Goal: Task Accomplishment & Management: Manage account settings

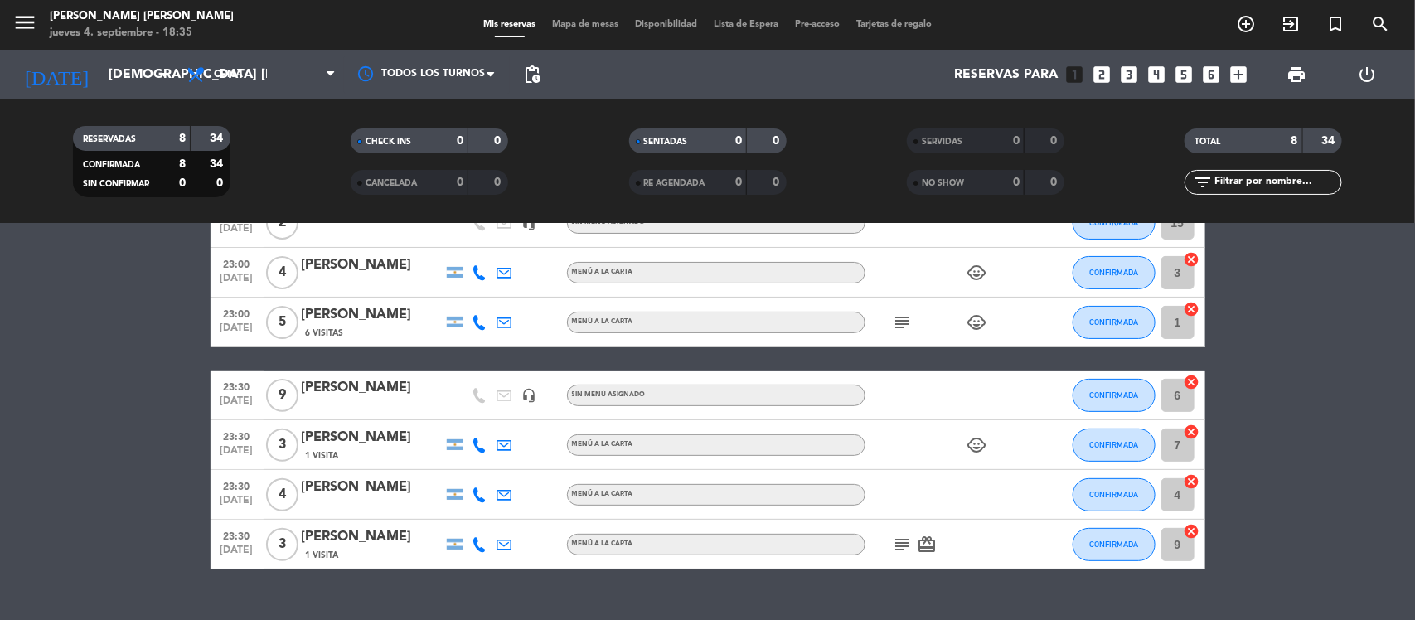
scroll to position [206, 0]
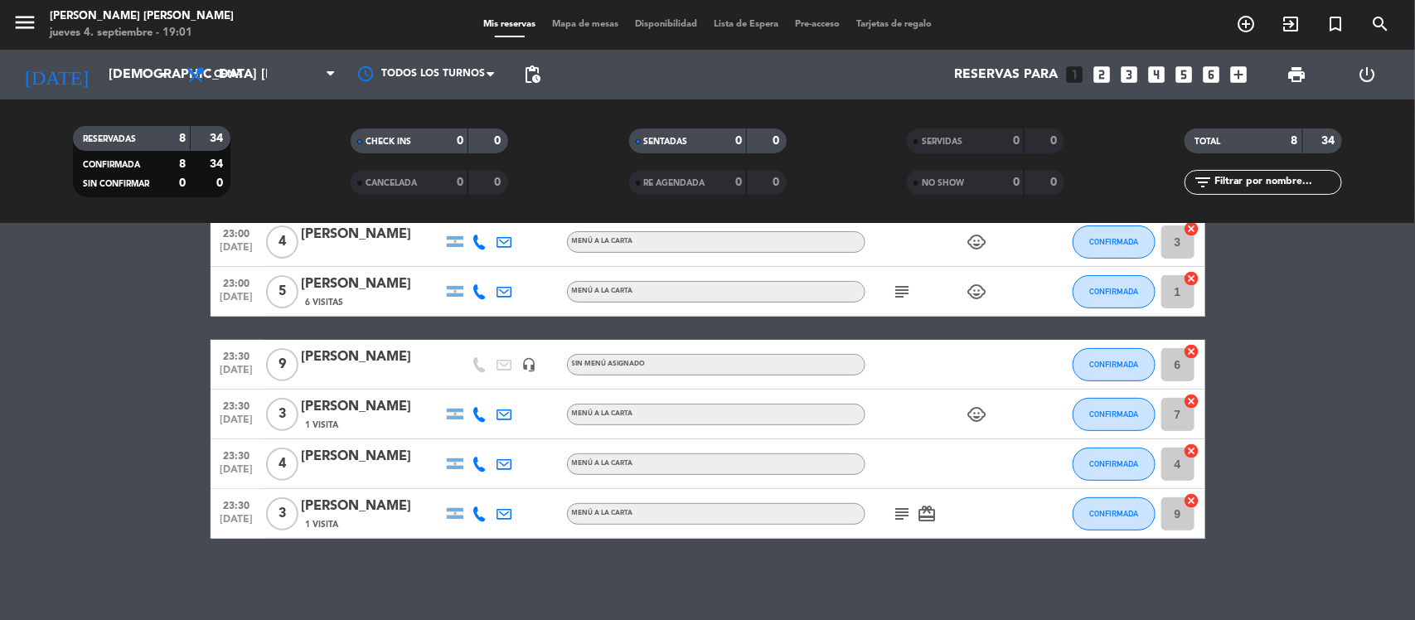
click at [1186, 80] on icon "looks_5" at bounding box center [1184, 75] width 22 height 22
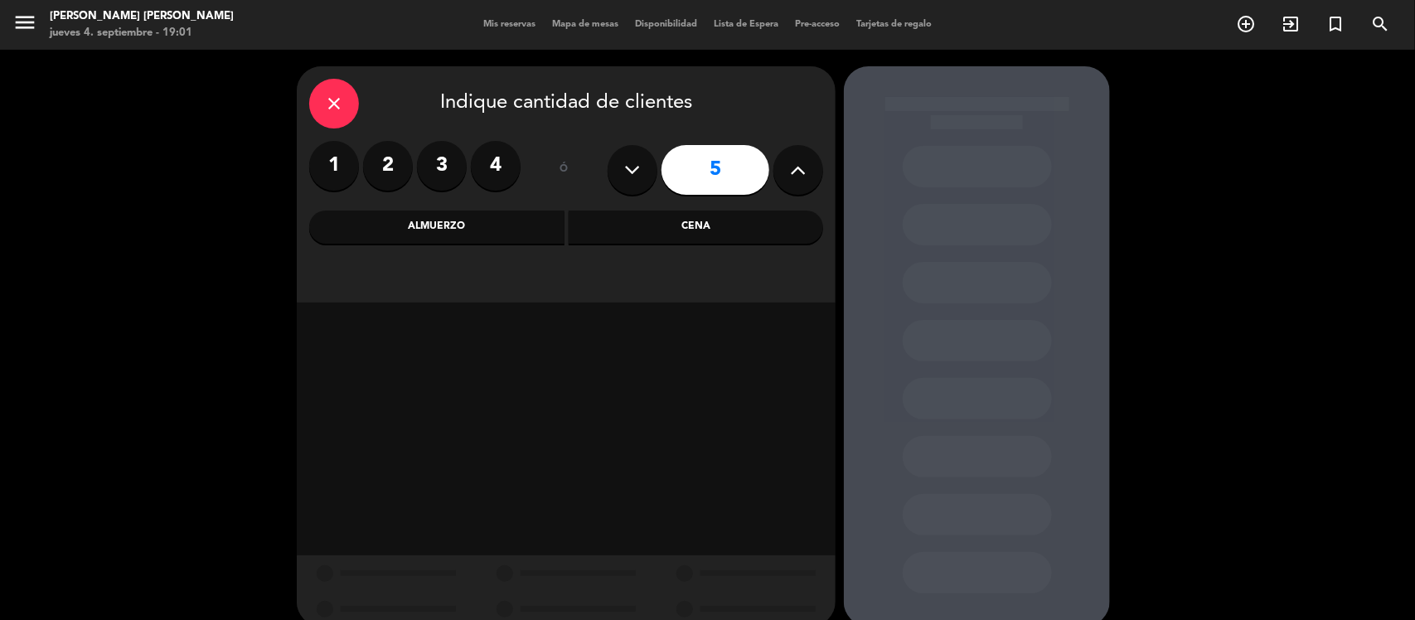
click at [733, 234] on div "Cena" at bounding box center [696, 226] width 255 height 33
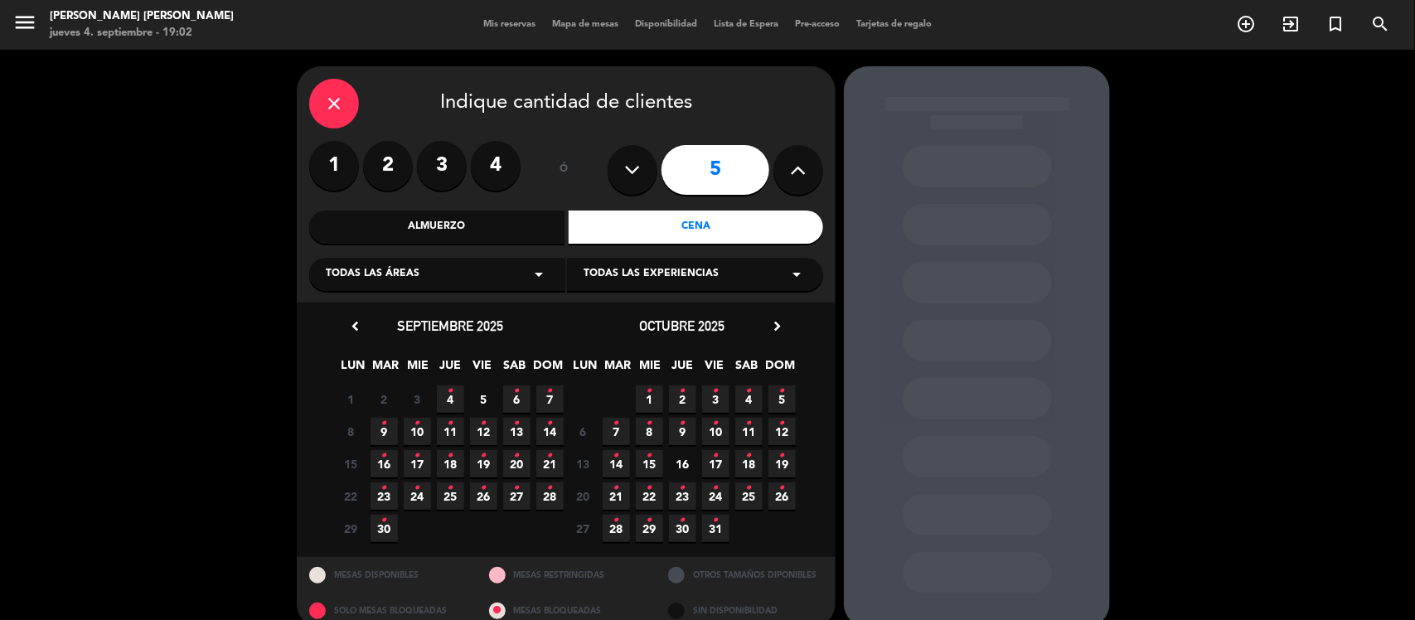
click at [482, 391] on span "5" at bounding box center [483, 398] width 27 height 27
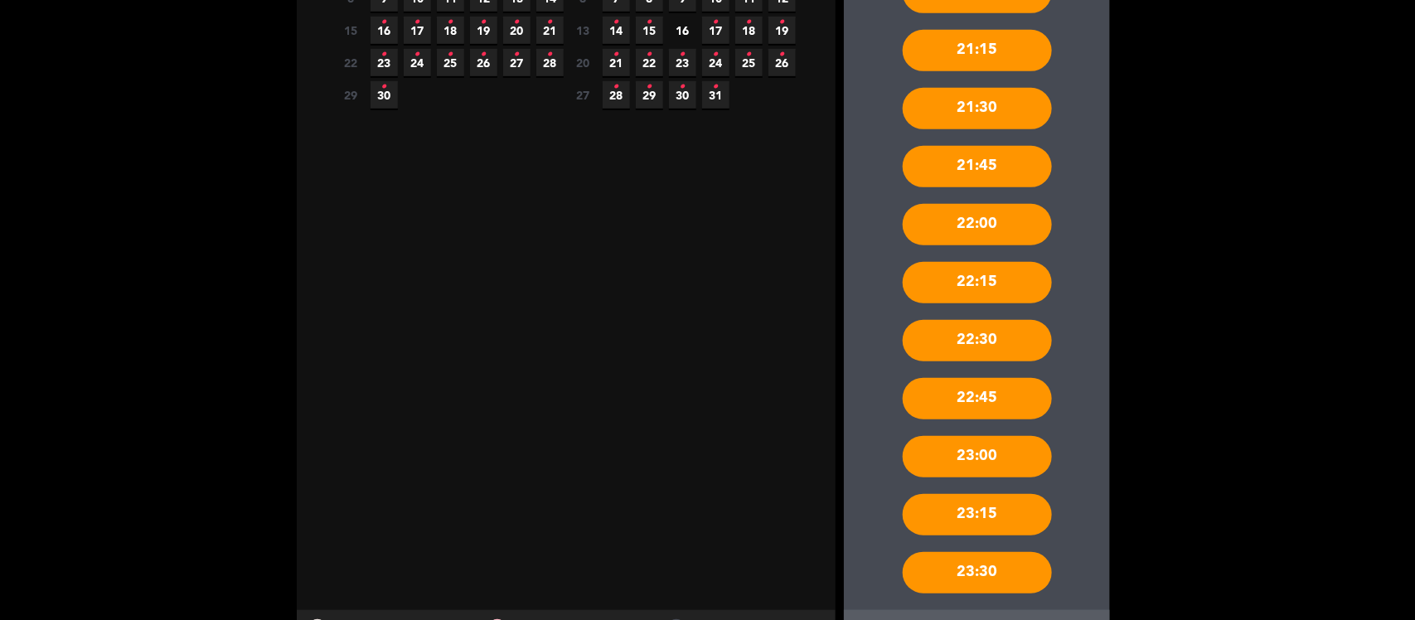
scroll to position [510, 0]
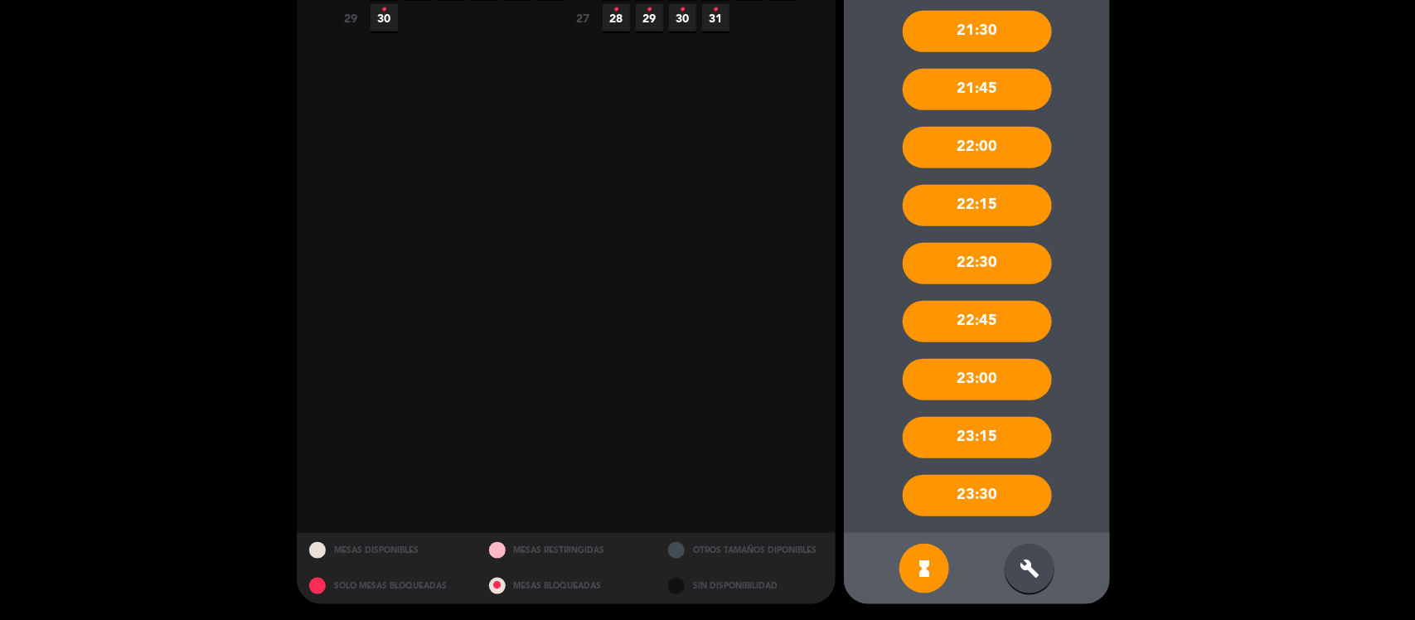
click at [980, 435] on div "23:15" at bounding box center [976, 437] width 149 height 41
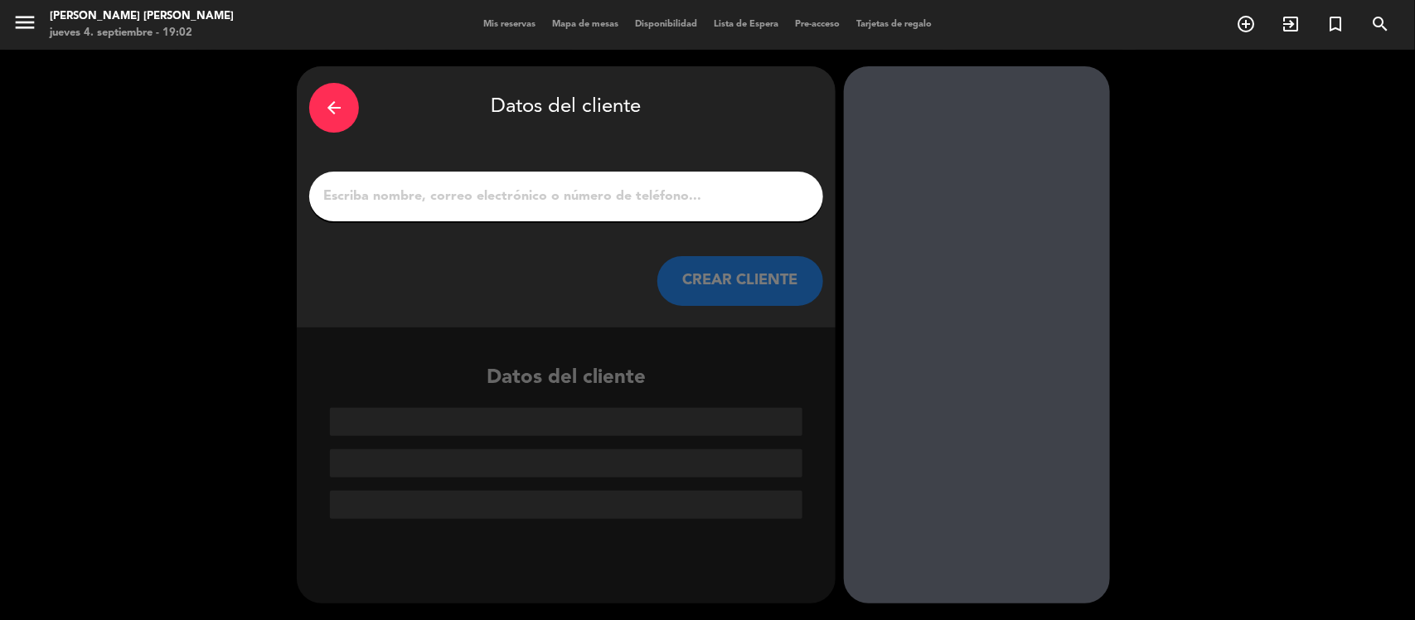
click at [429, 195] on input "1" at bounding box center [566, 196] width 489 height 23
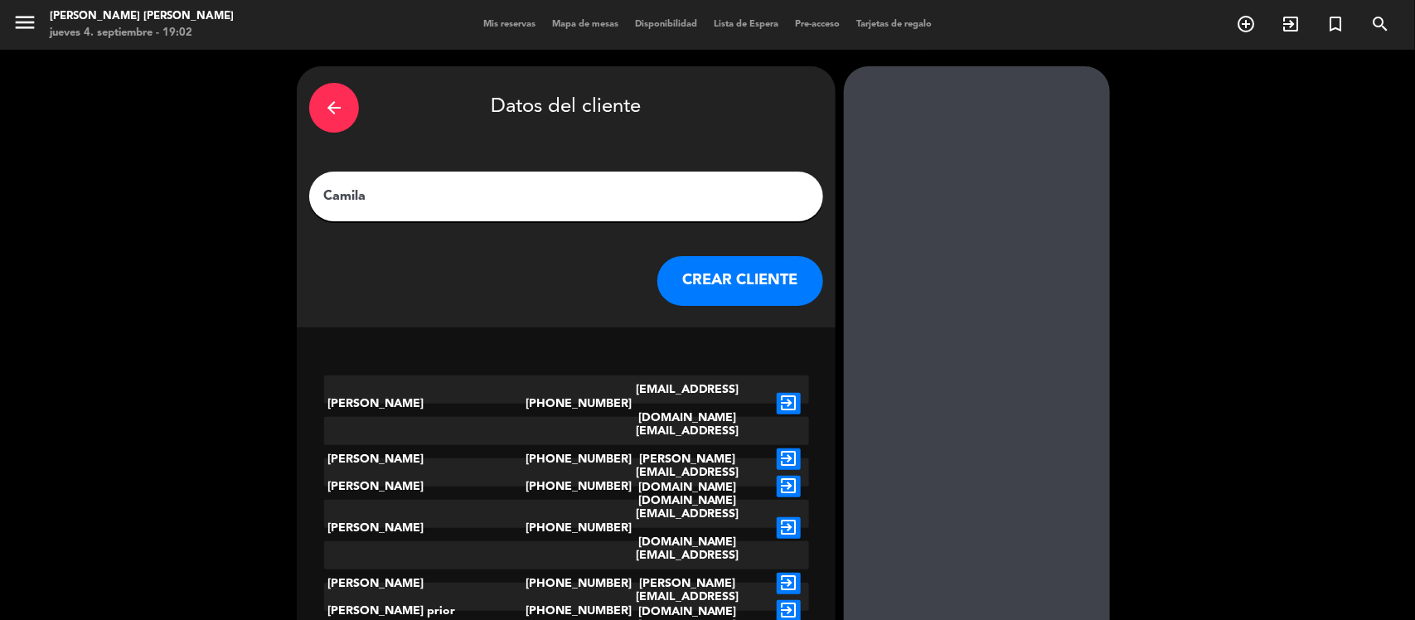
type input "Camila"
click at [750, 264] on button "CREAR CLIENTE" at bounding box center [740, 281] width 166 height 50
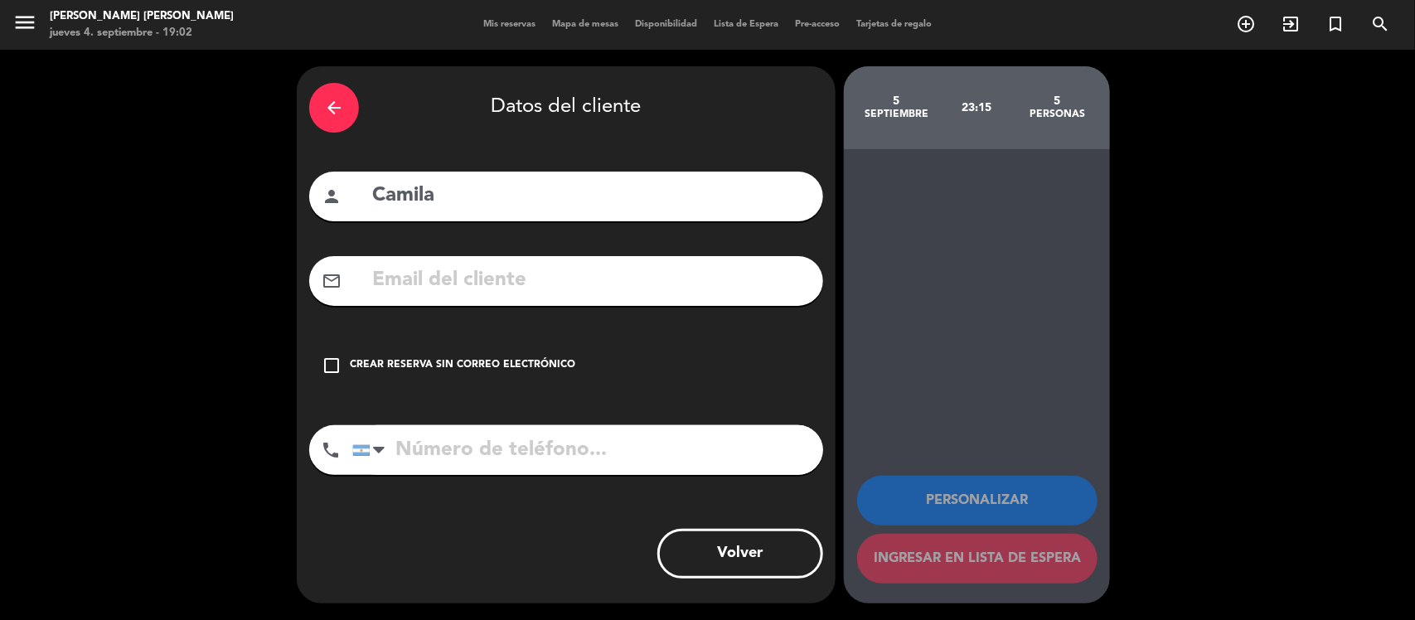
click at [413, 456] on input "tel" at bounding box center [587, 450] width 471 height 50
type input "1167186036"
click at [329, 366] on icon "check_box_outline_blank" at bounding box center [332, 366] width 20 height 20
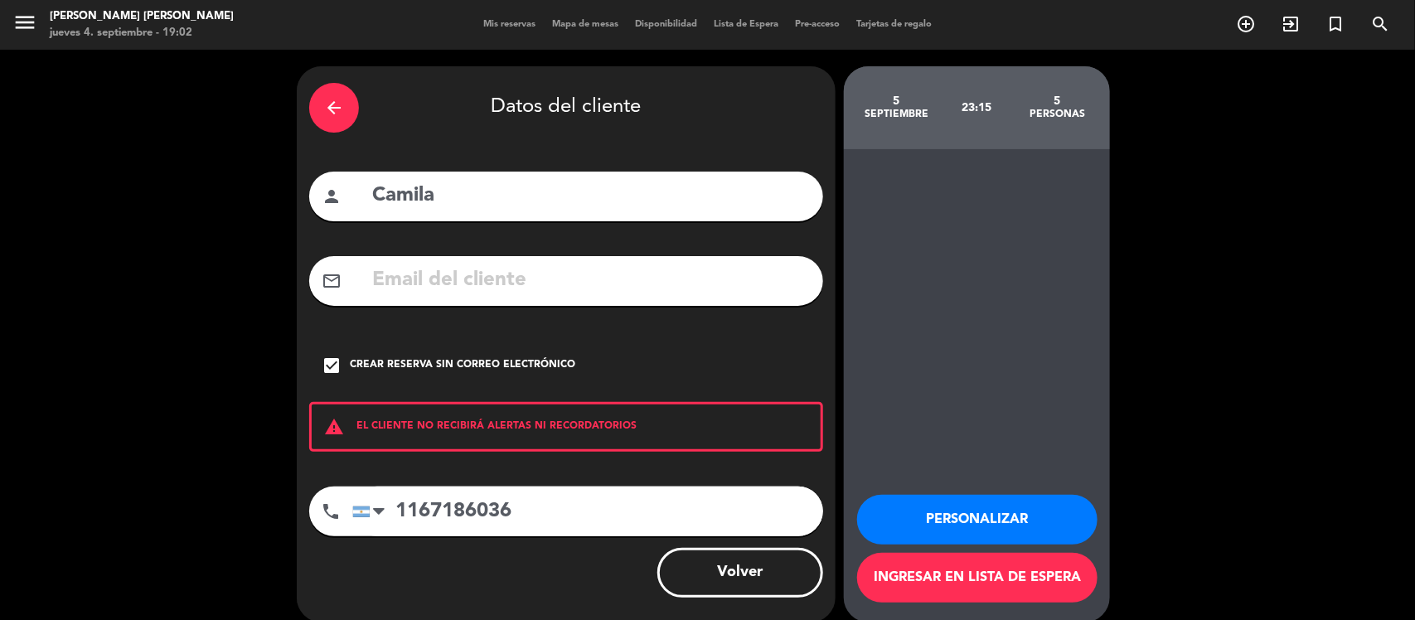
click at [994, 572] on button "Ingresar en lista de espera" at bounding box center [977, 578] width 240 height 50
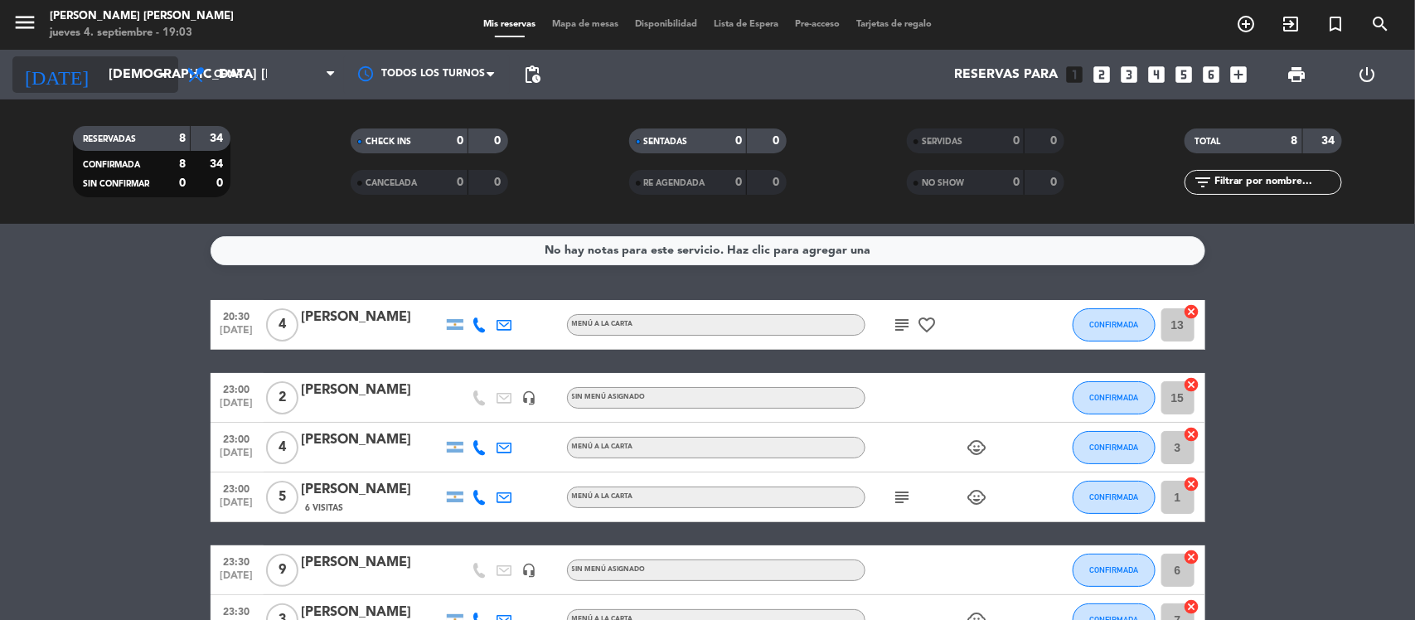
click at [100, 73] on input "[DEMOGRAPHIC_DATA] [DATE]" at bounding box center [187, 75] width 175 height 32
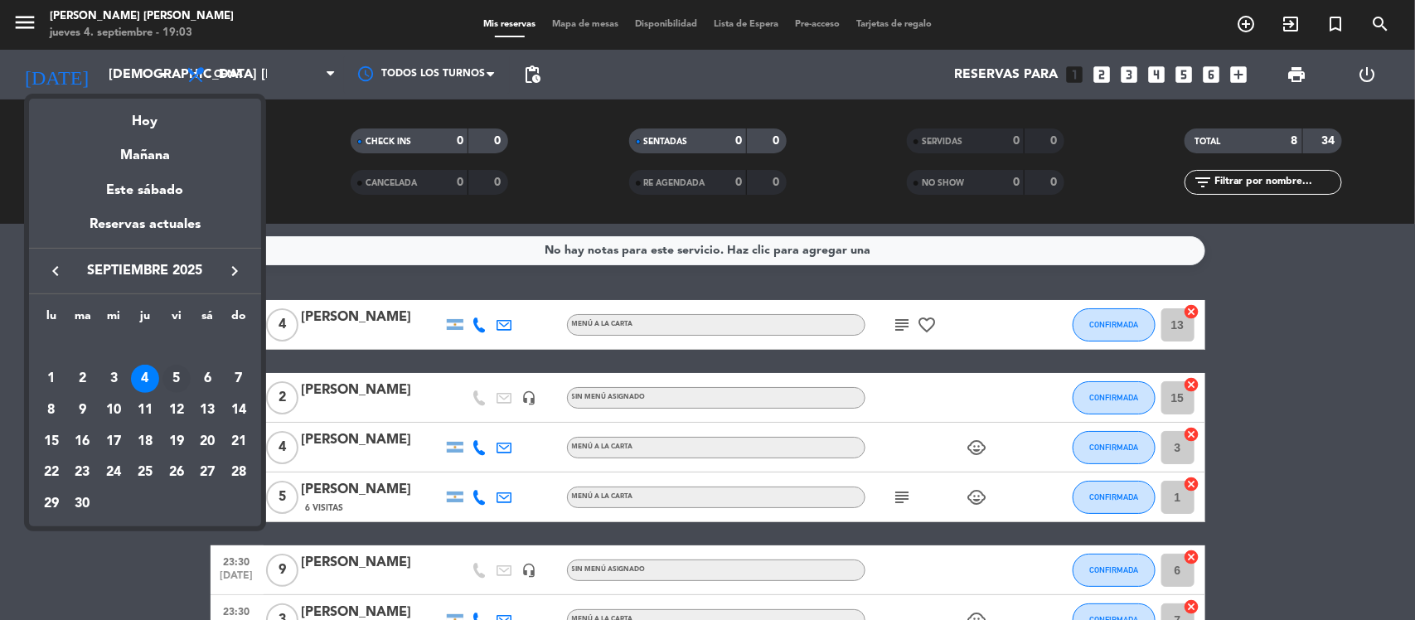
click at [172, 375] on div "5" at bounding box center [176, 379] width 28 height 28
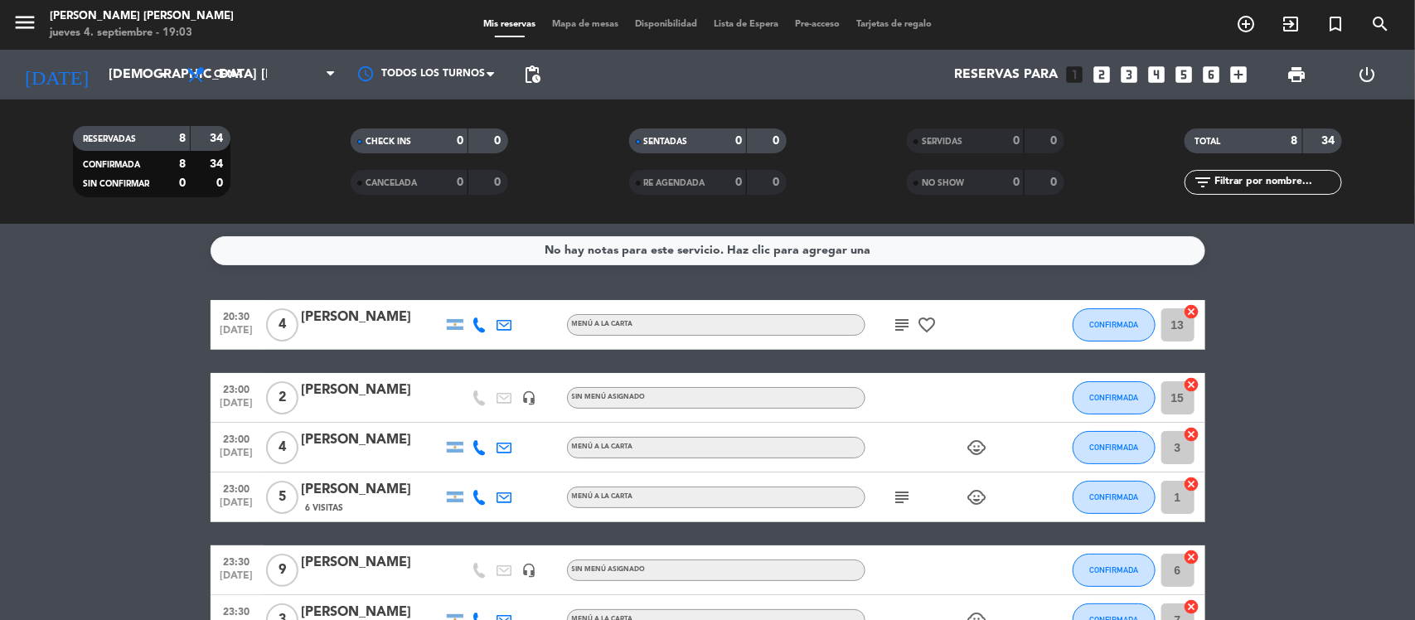
type input "vie. [DATE]"
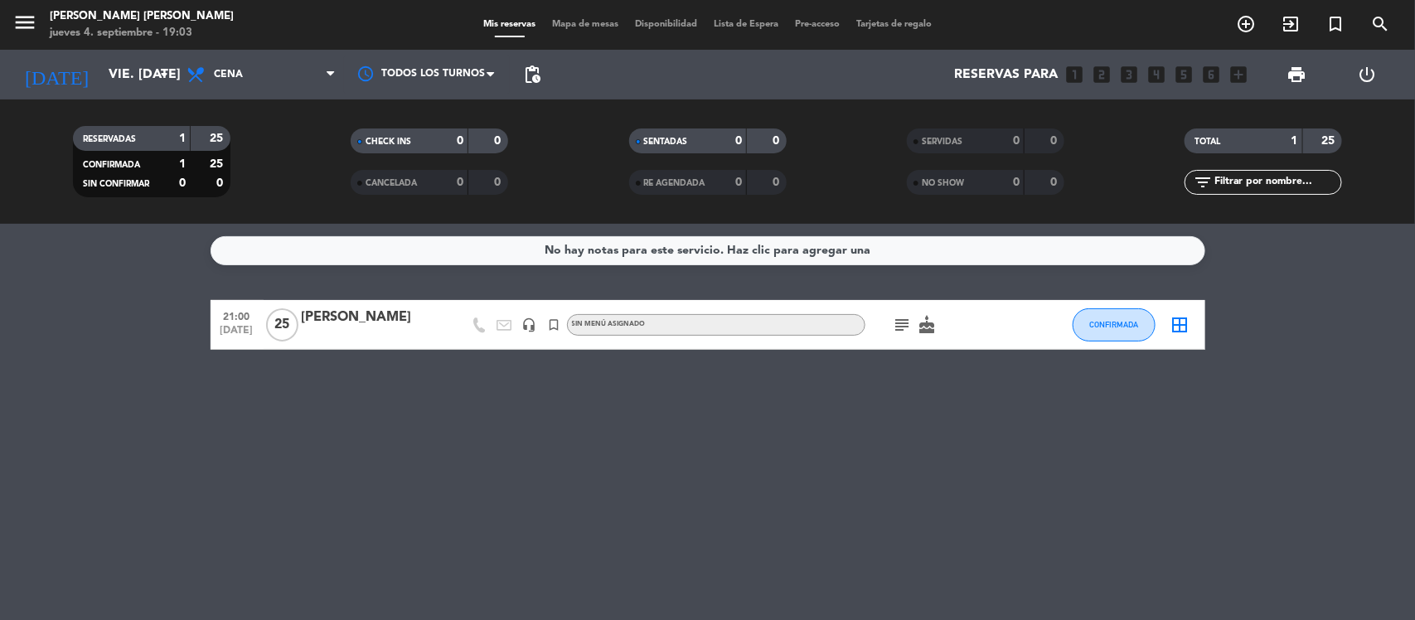
click at [750, 22] on span "Lista de Espera" at bounding box center [745, 24] width 81 height 9
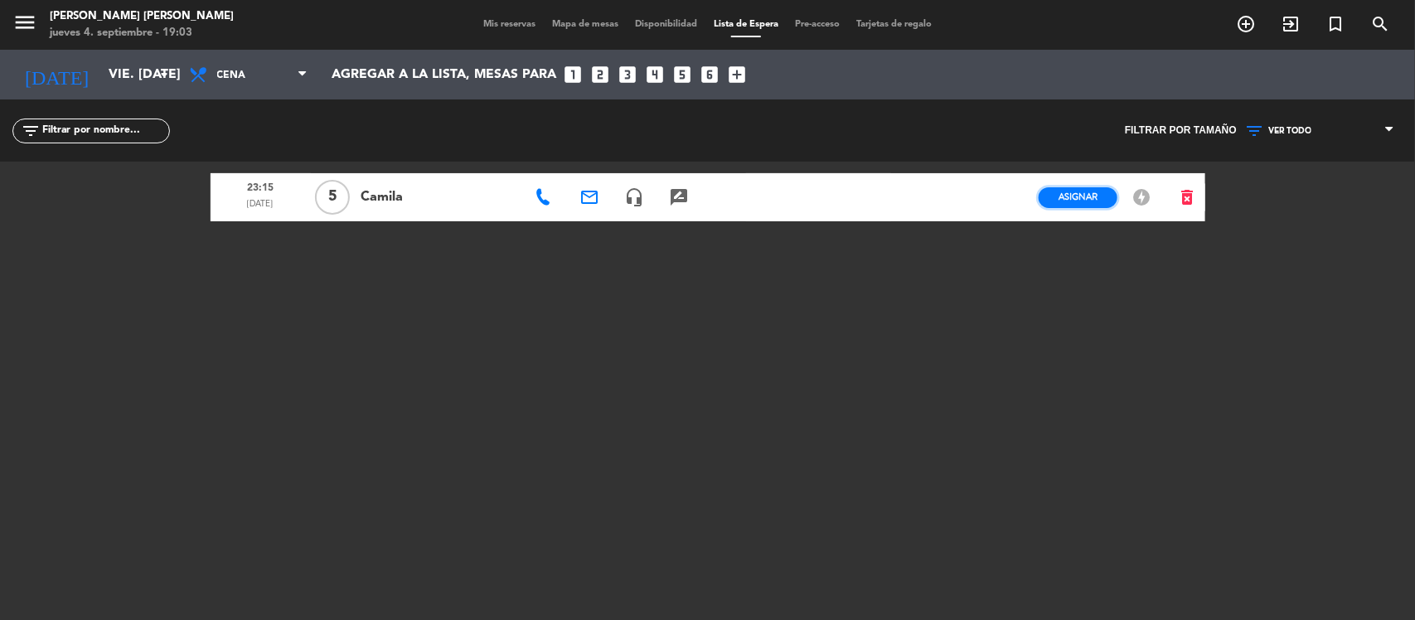
click at [1073, 196] on span "Asignar" at bounding box center [1077, 197] width 39 height 12
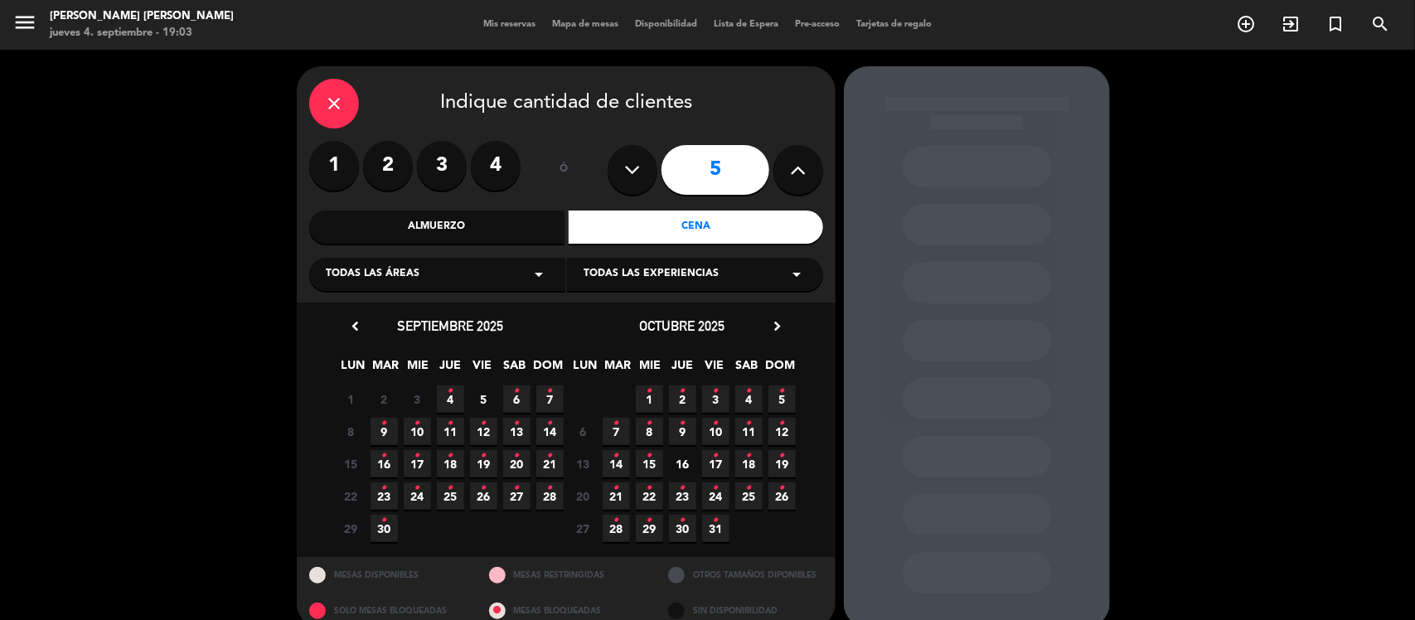
click at [715, 170] on input "5" at bounding box center [715, 170] width 108 height 50
click at [449, 391] on icon "•" at bounding box center [451, 391] width 6 height 27
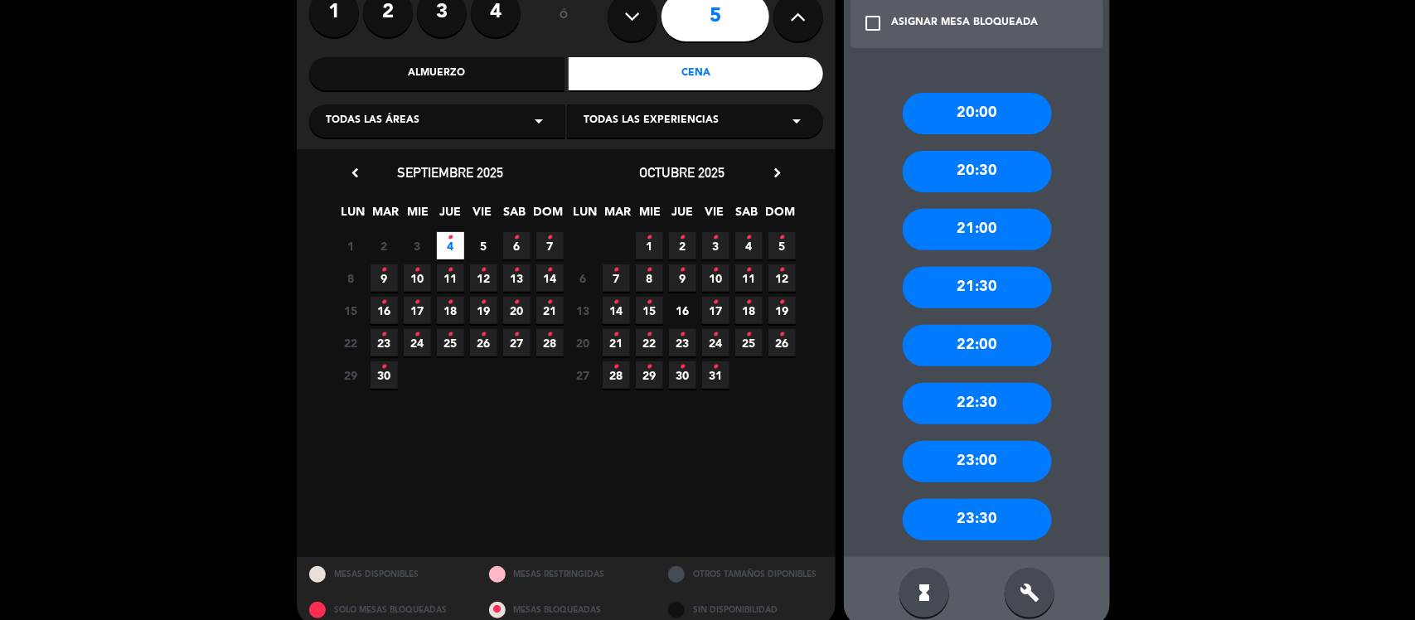
scroll to position [177, 0]
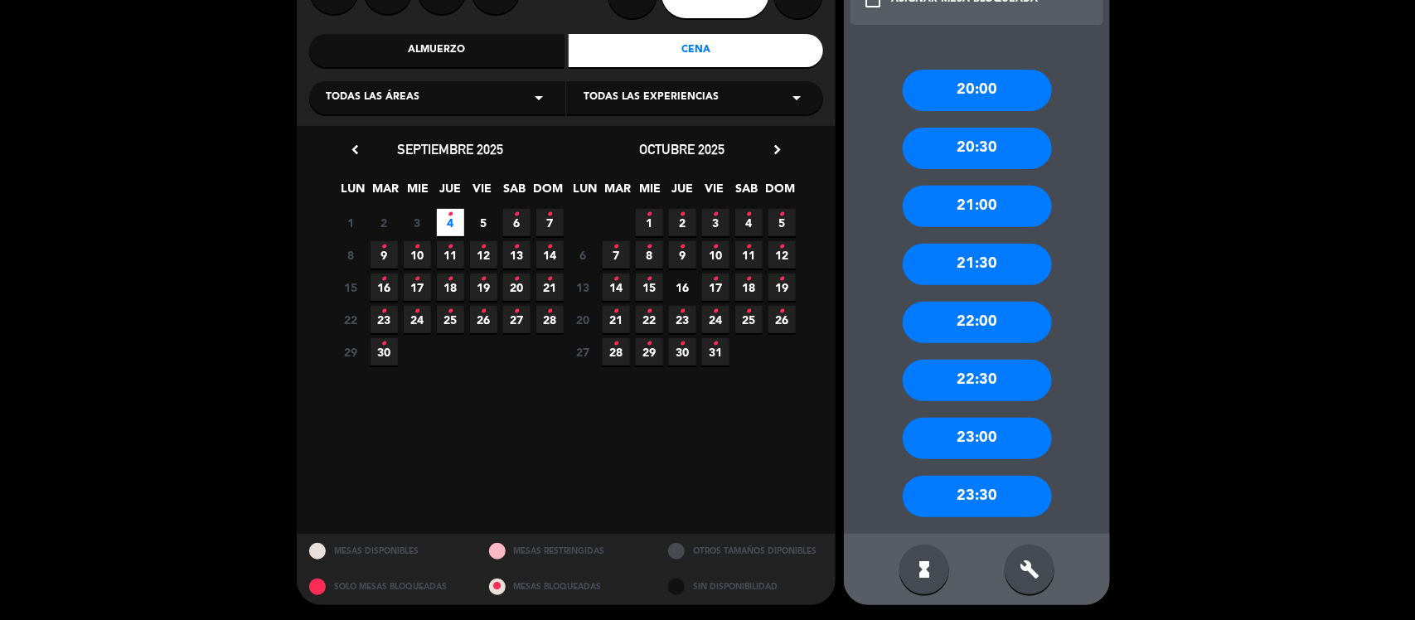
click at [980, 438] on div "23:00" at bounding box center [976, 438] width 149 height 41
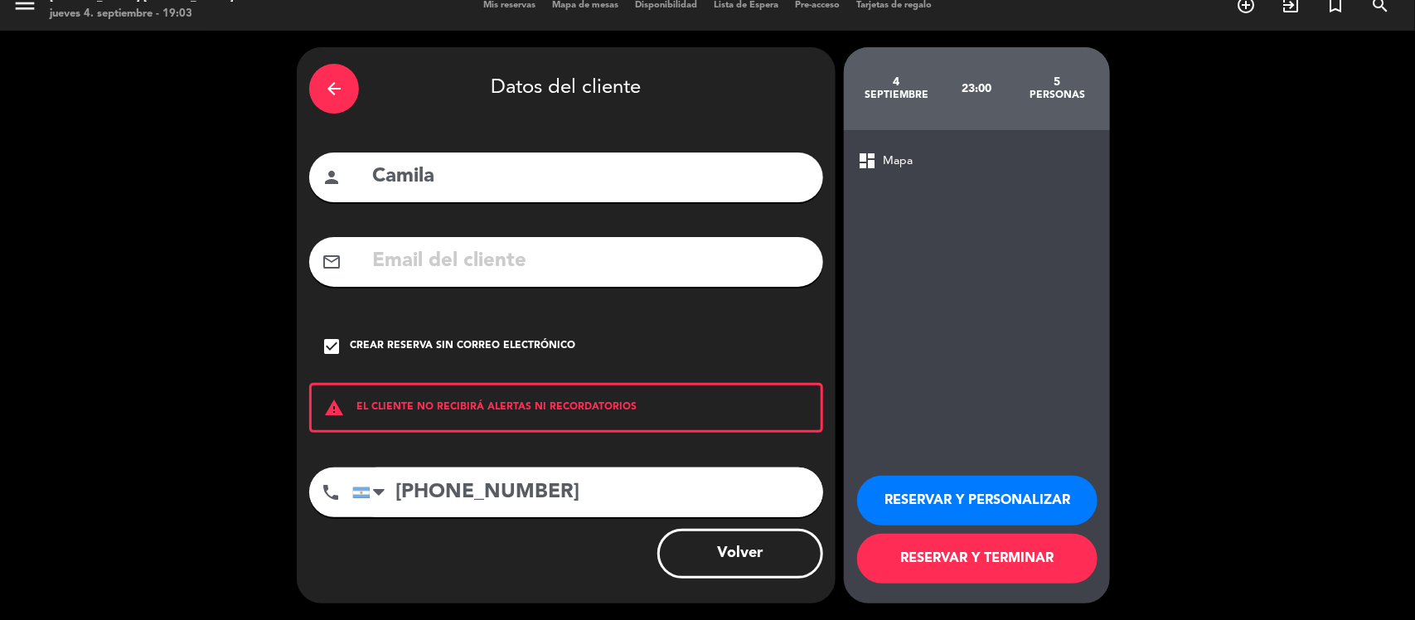
scroll to position [18, 0]
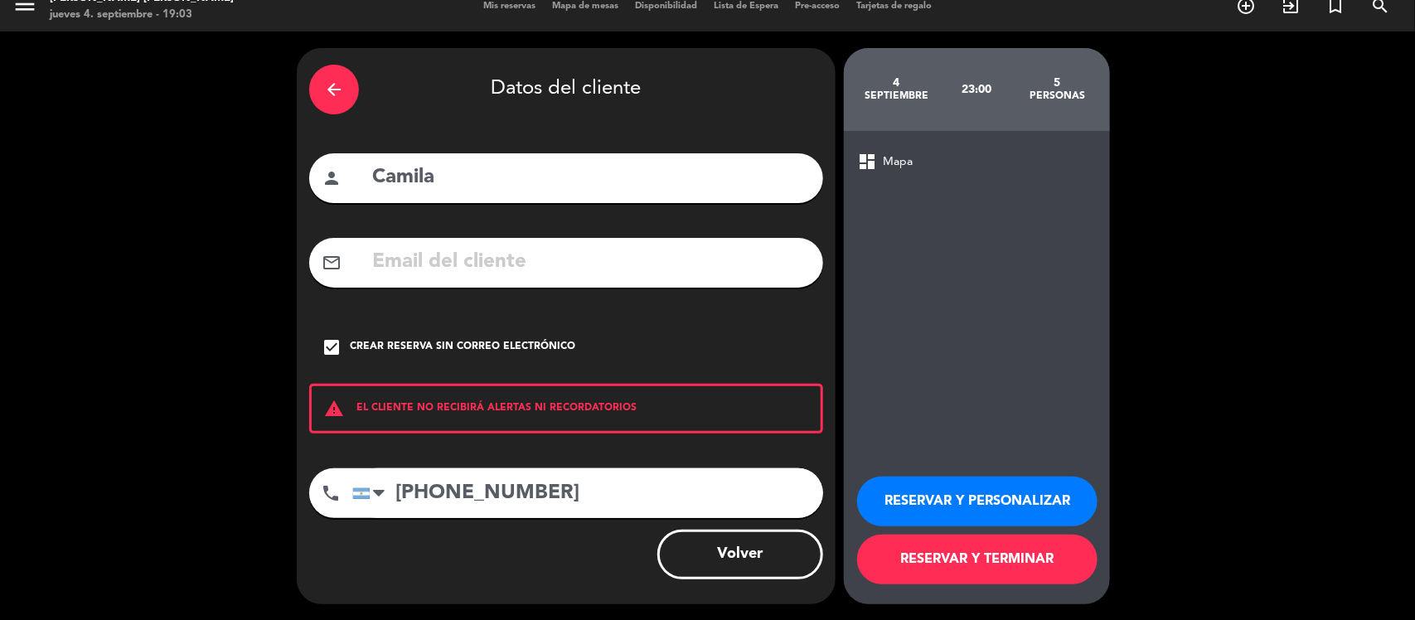
click at [1022, 557] on button "RESERVAR Y TERMINAR" at bounding box center [977, 560] width 240 height 50
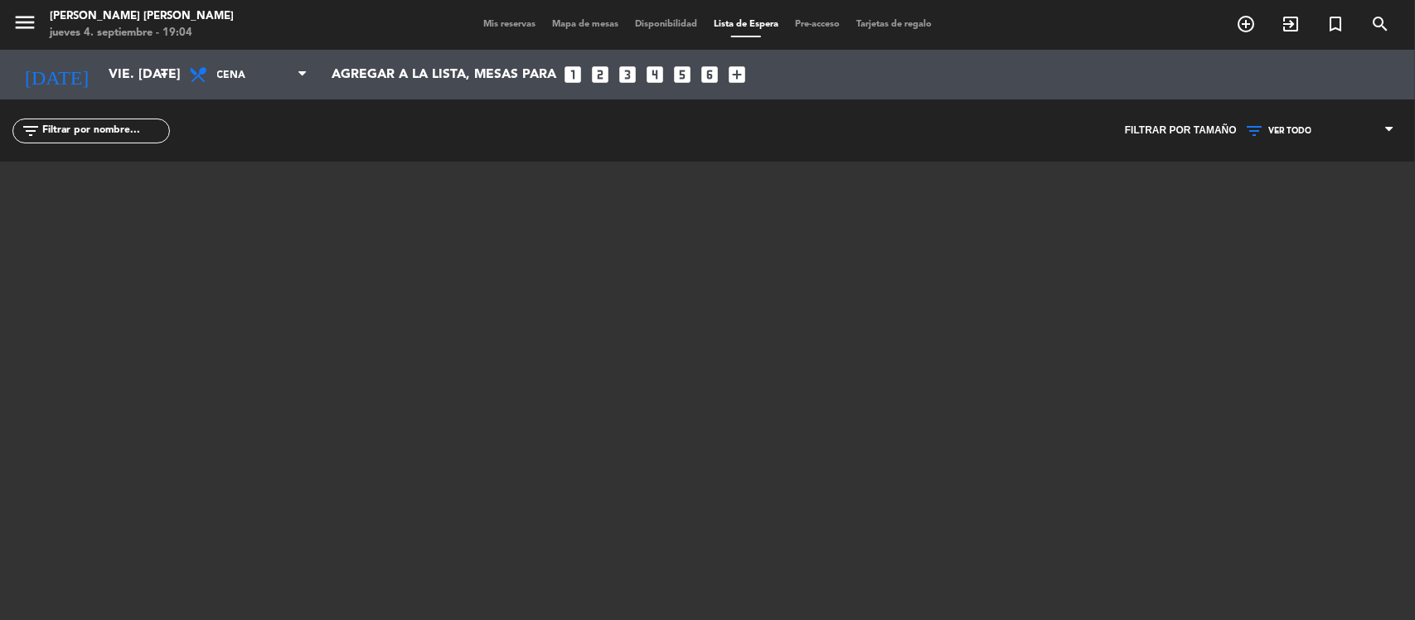
click at [510, 22] on span "Mis reservas" at bounding box center [509, 24] width 69 height 9
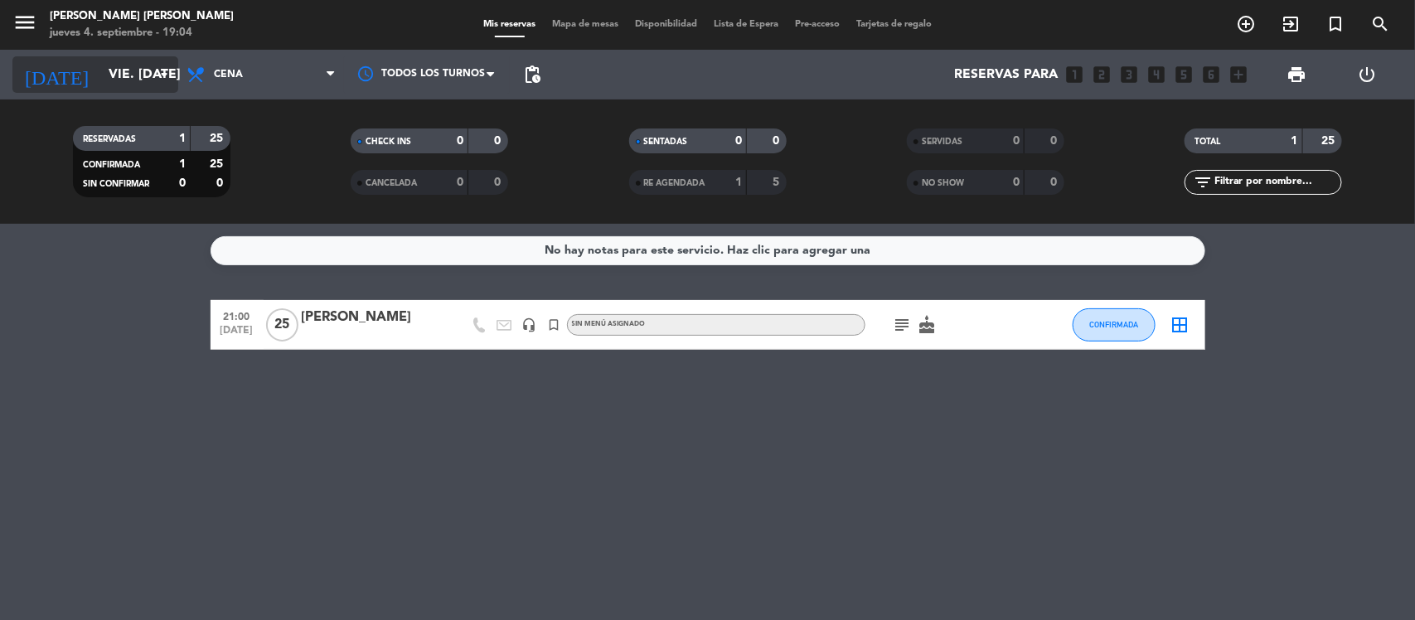
click at [100, 75] on input "vie. [DATE]" at bounding box center [187, 75] width 175 height 32
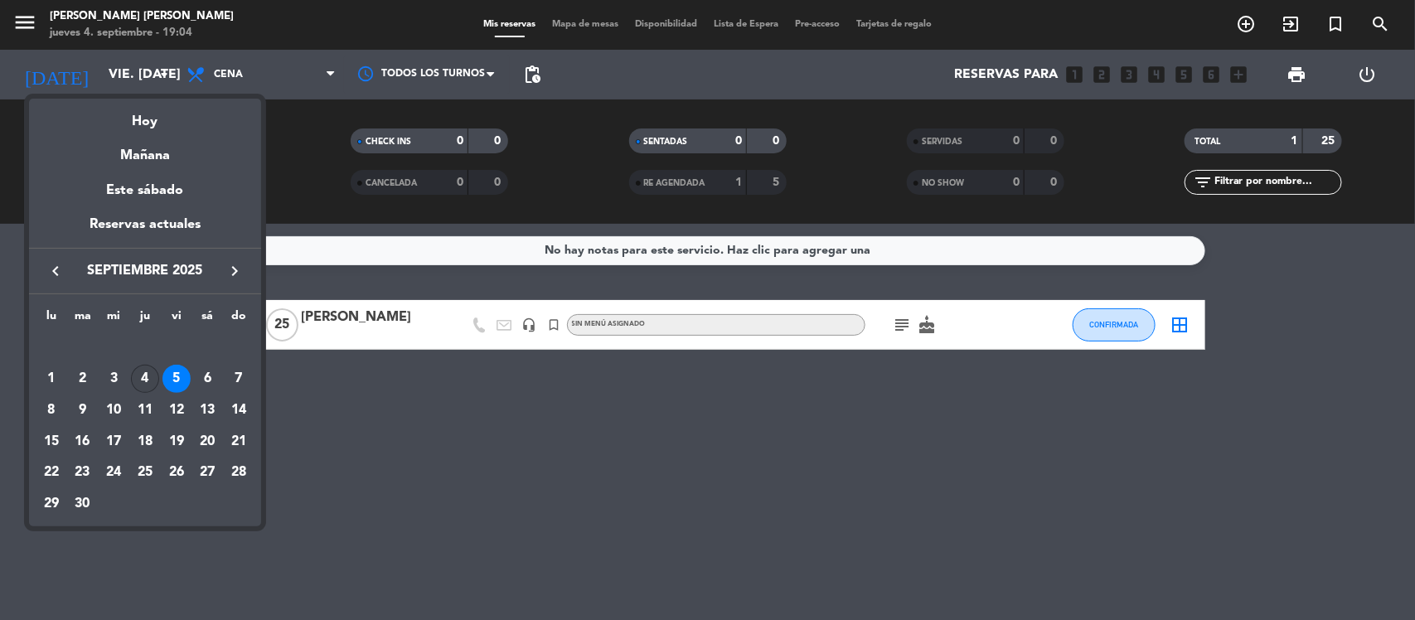
click at [138, 374] on div "4" at bounding box center [145, 379] width 28 height 28
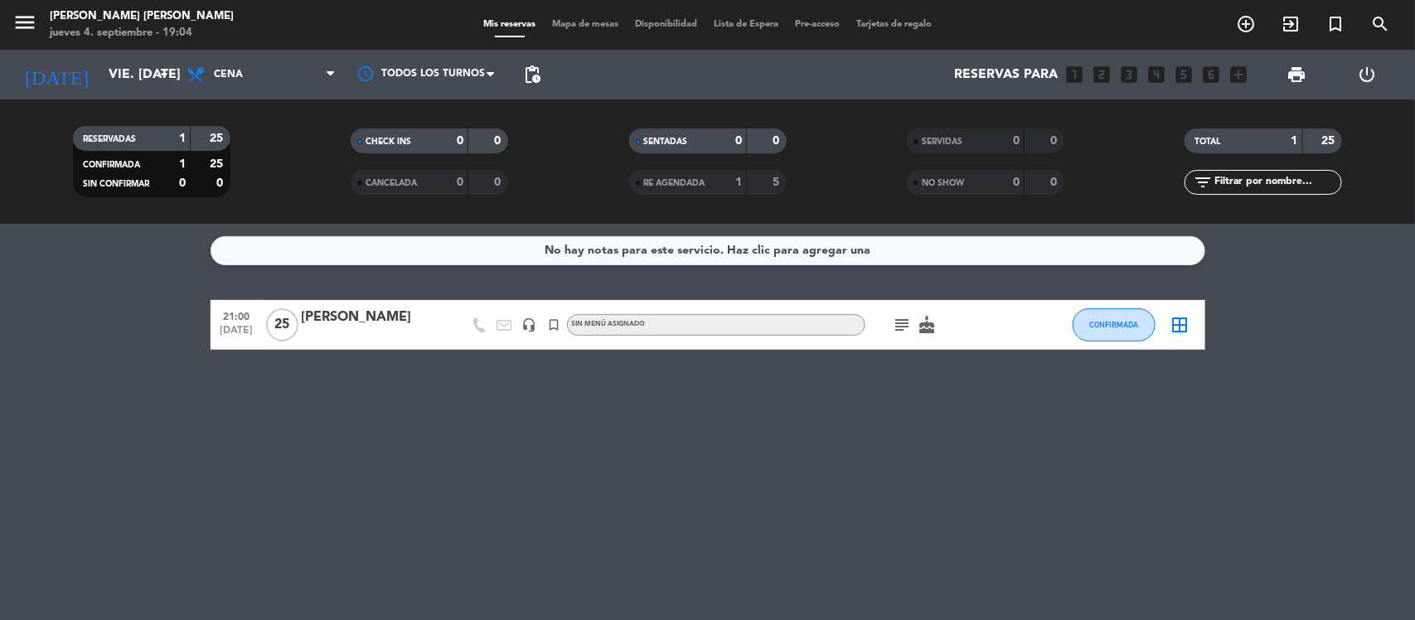
type input "[DEMOGRAPHIC_DATA] [DATE]"
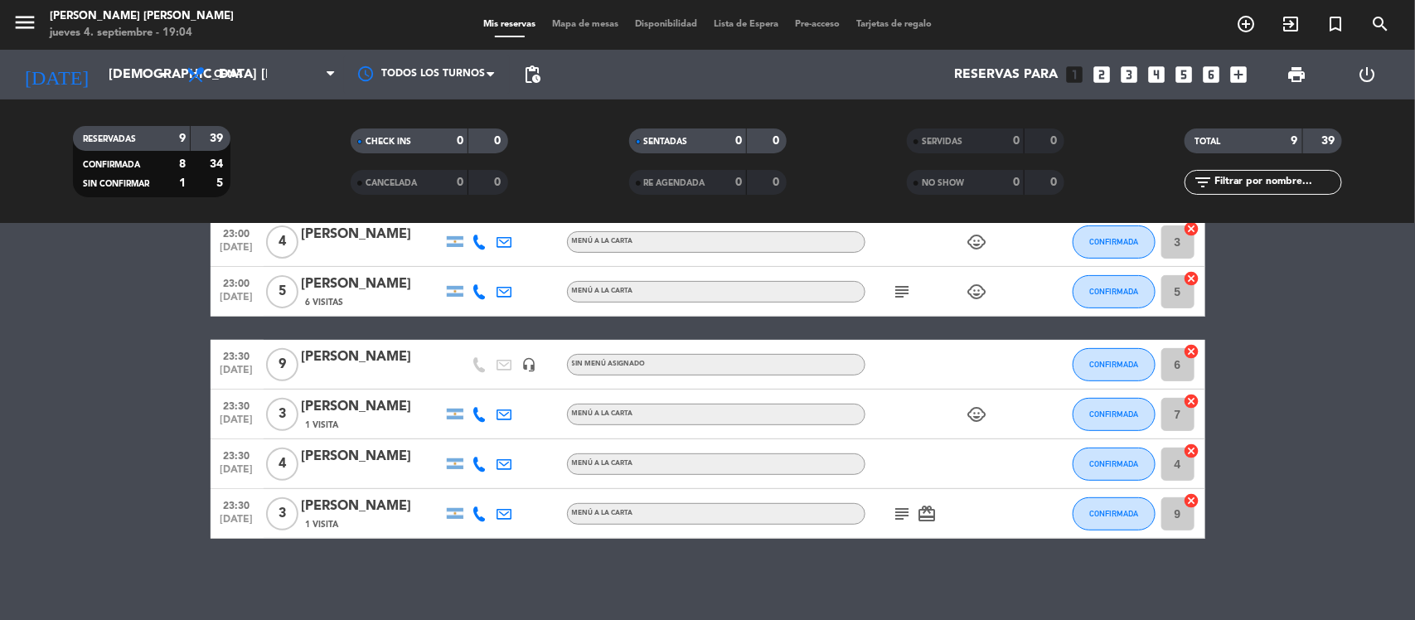
scroll to position [48, 0]
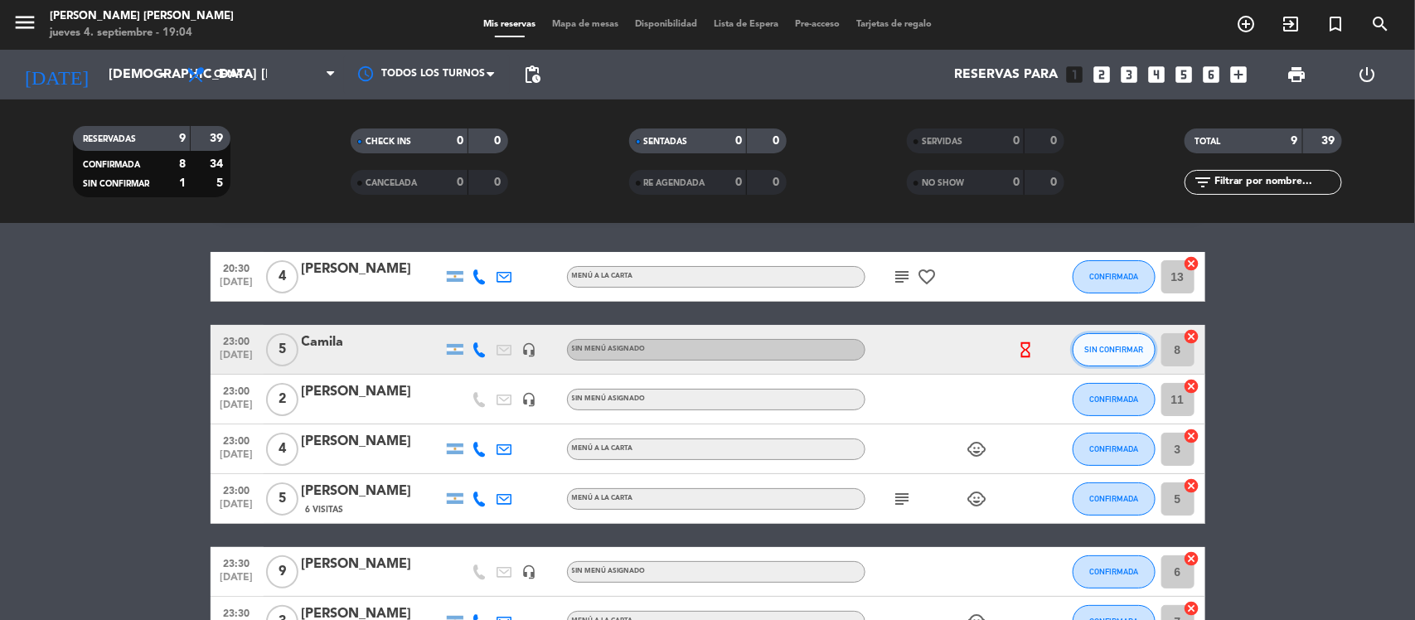
click at [1107, 349] on span "SIN CONFIRMAR" at bounding box center [1113, 349] width 59 height 9
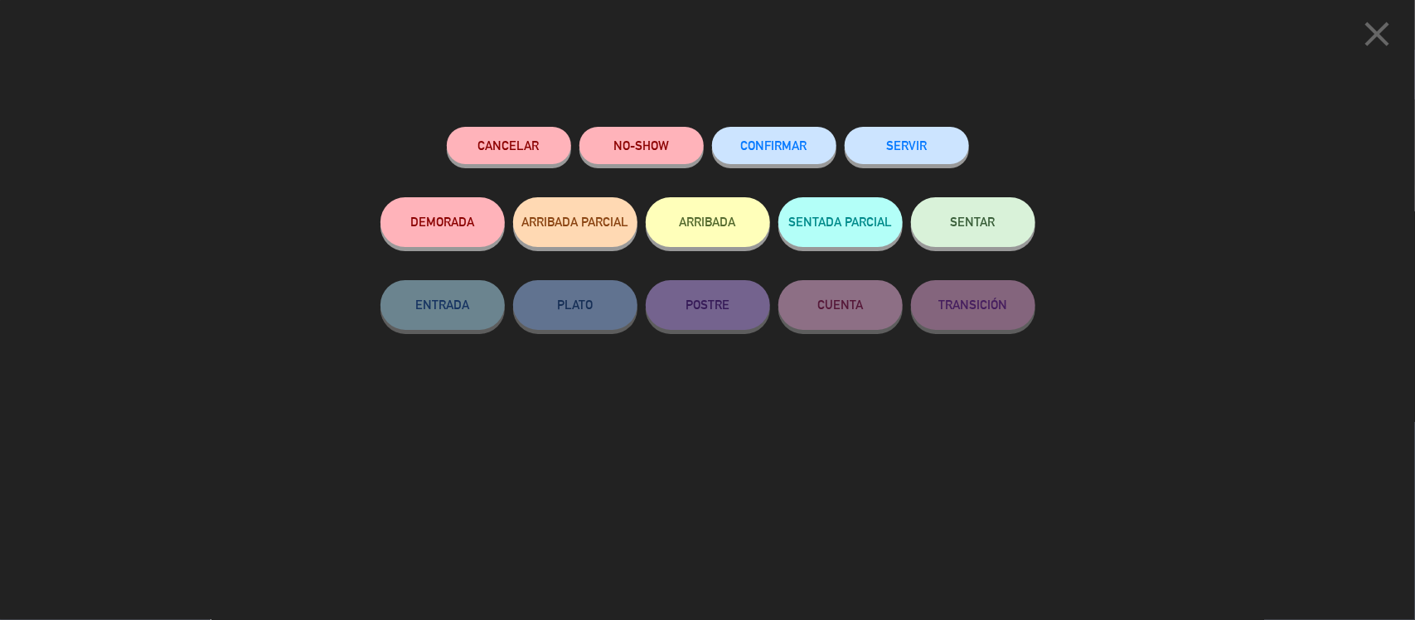
click at [763, 145] on span "CONFIRMAR" at bounding box center [774, 145] width 66 height 14
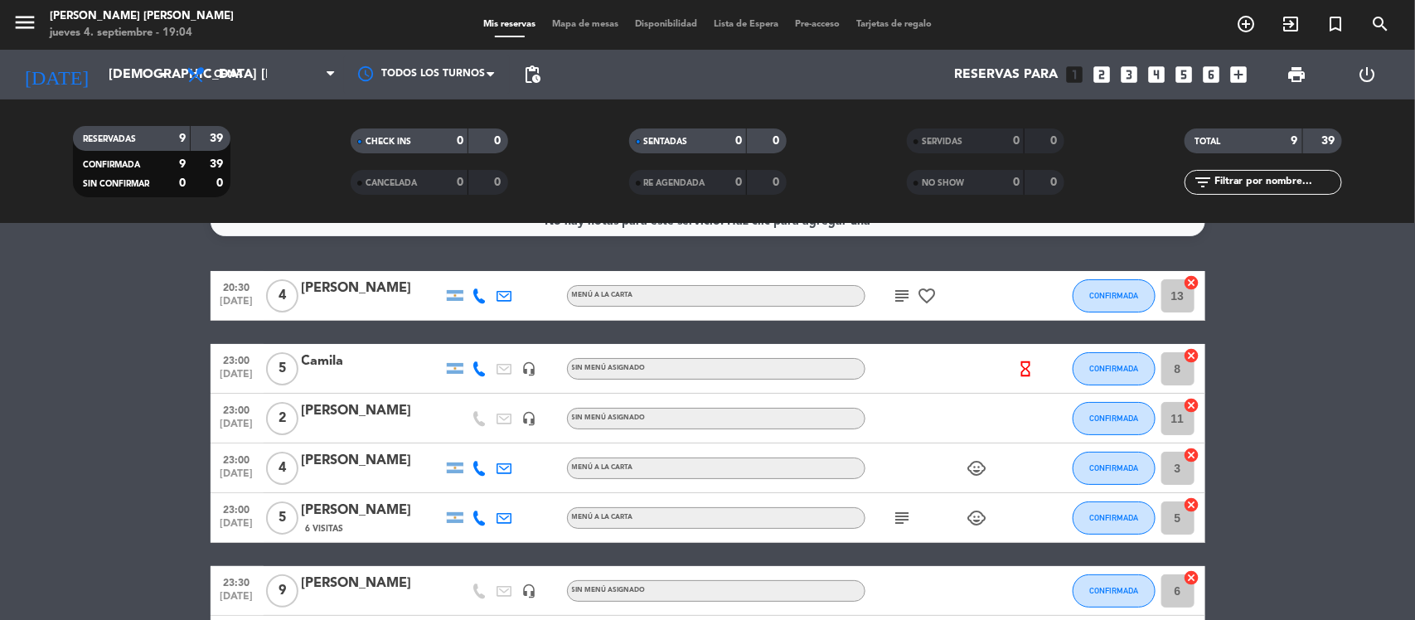
scroll to position [0, 0]
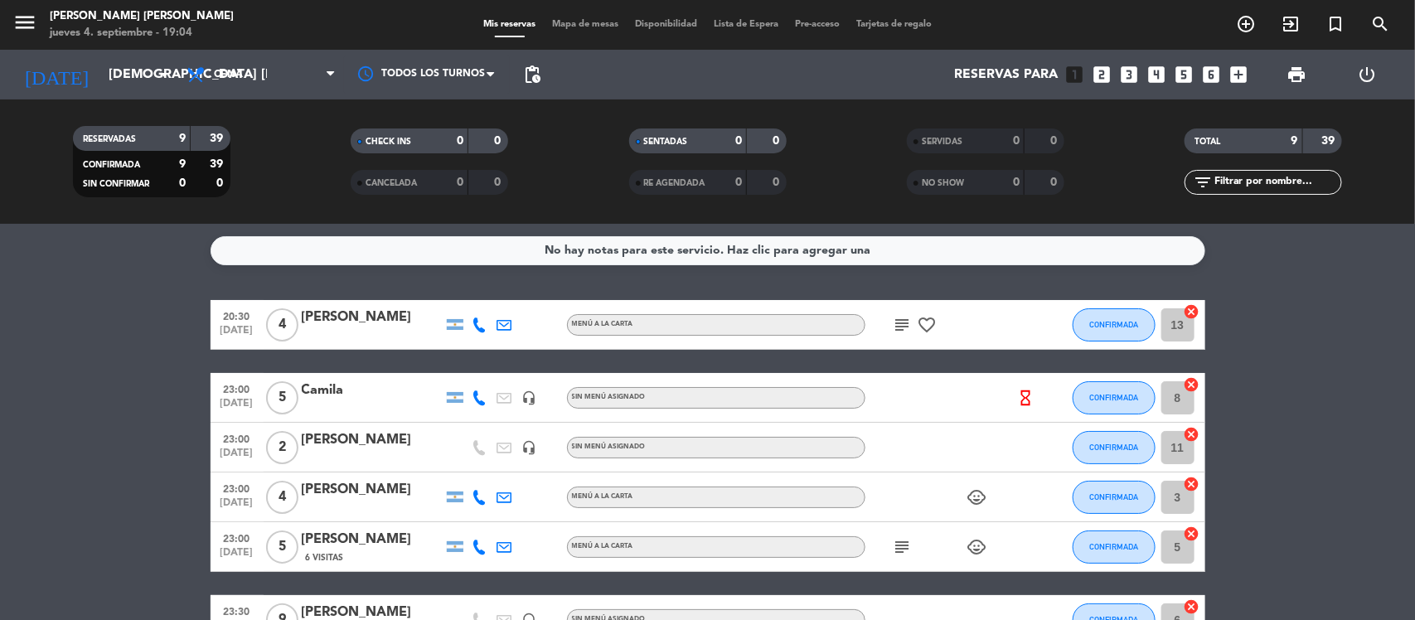
click at [1024, 394] on icon "hourglass_empty" at bounding box center [1025, 398] width 18 height 18
click at [900, 317] on icon "subject" at bounding box center [903, 325] width 20 height 20
click at [900, 551] on icon "subject" at bounding box center [903, 547] width 20 height 20
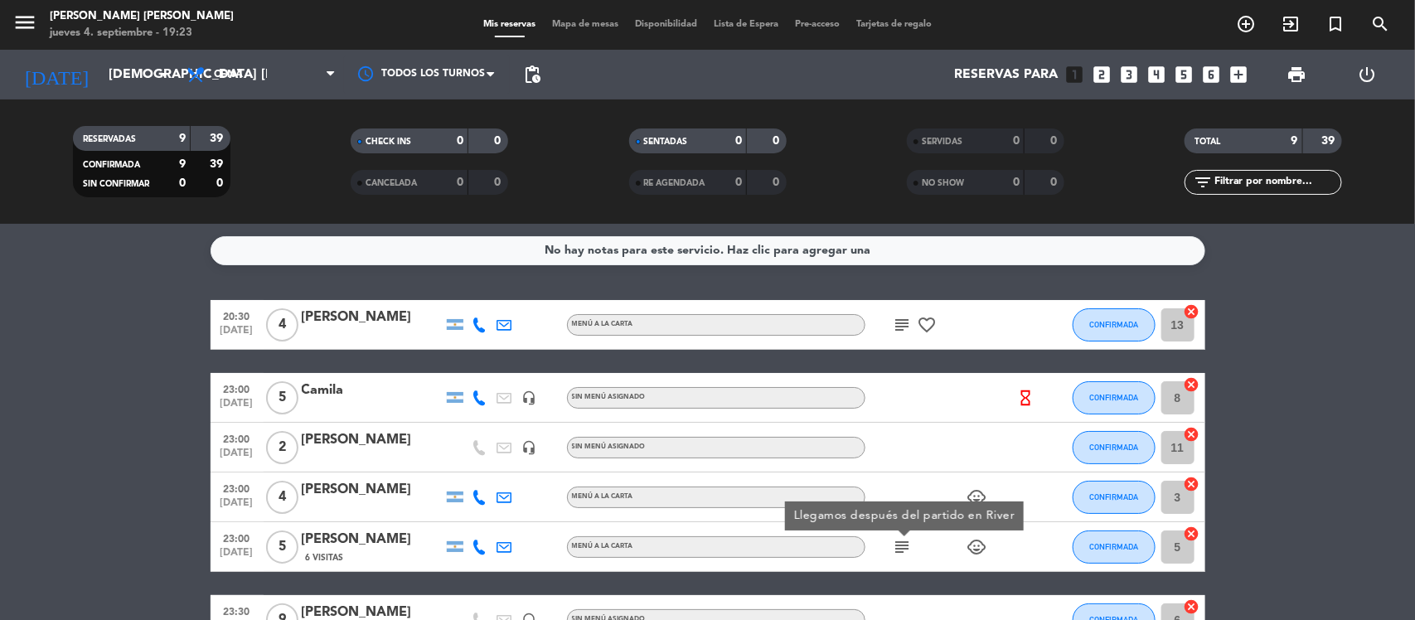
scroll to position [255, 0]
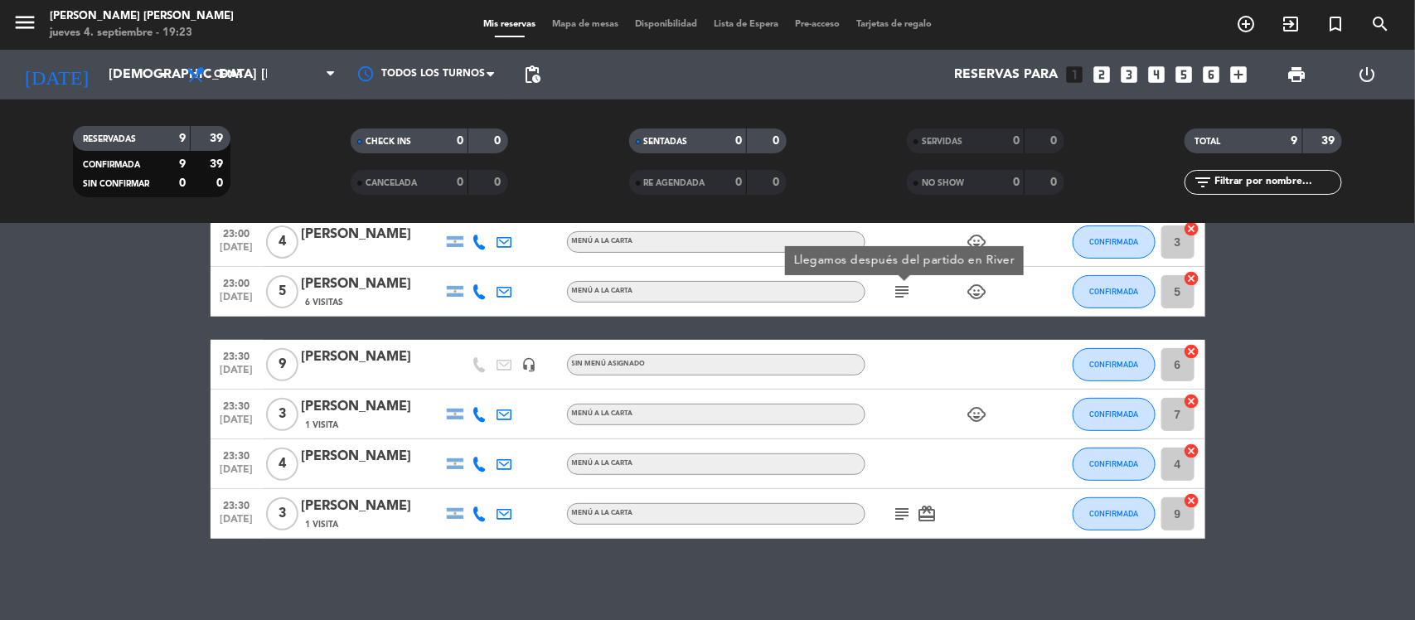
click at [899, 514] on icon "subject" at bounding box center [903, 514] width 20 height 20
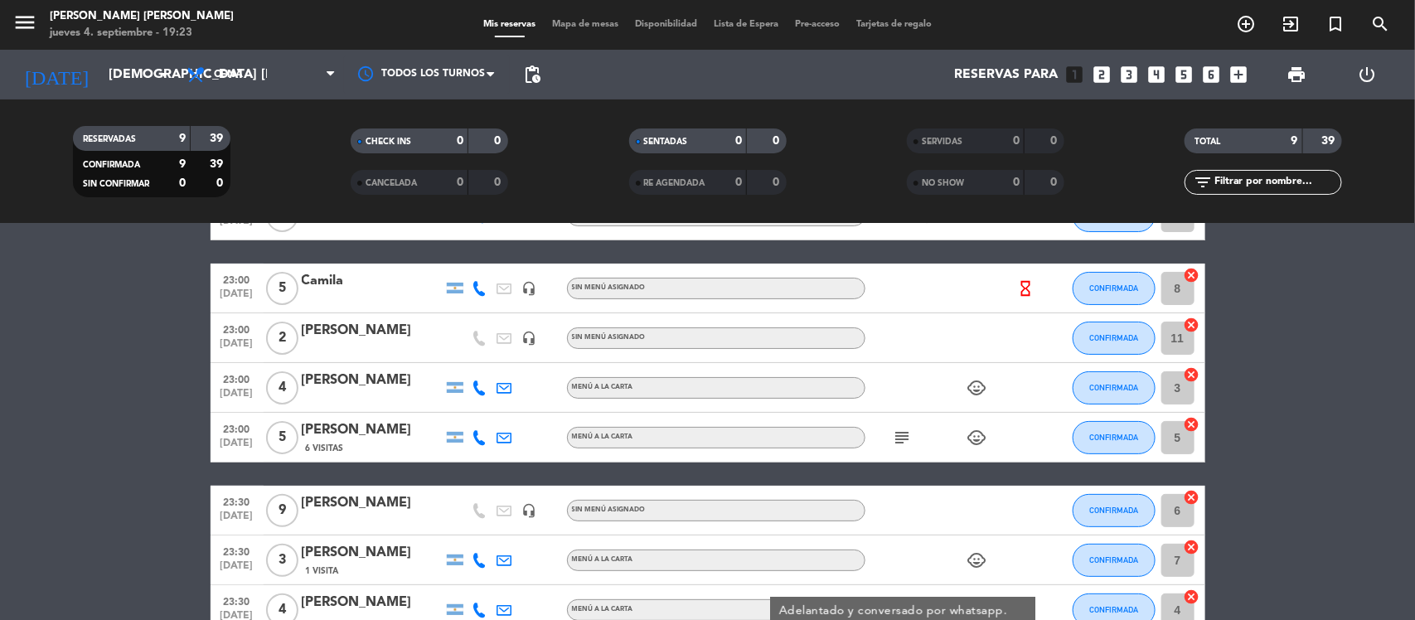
scroll to position [0, 0]
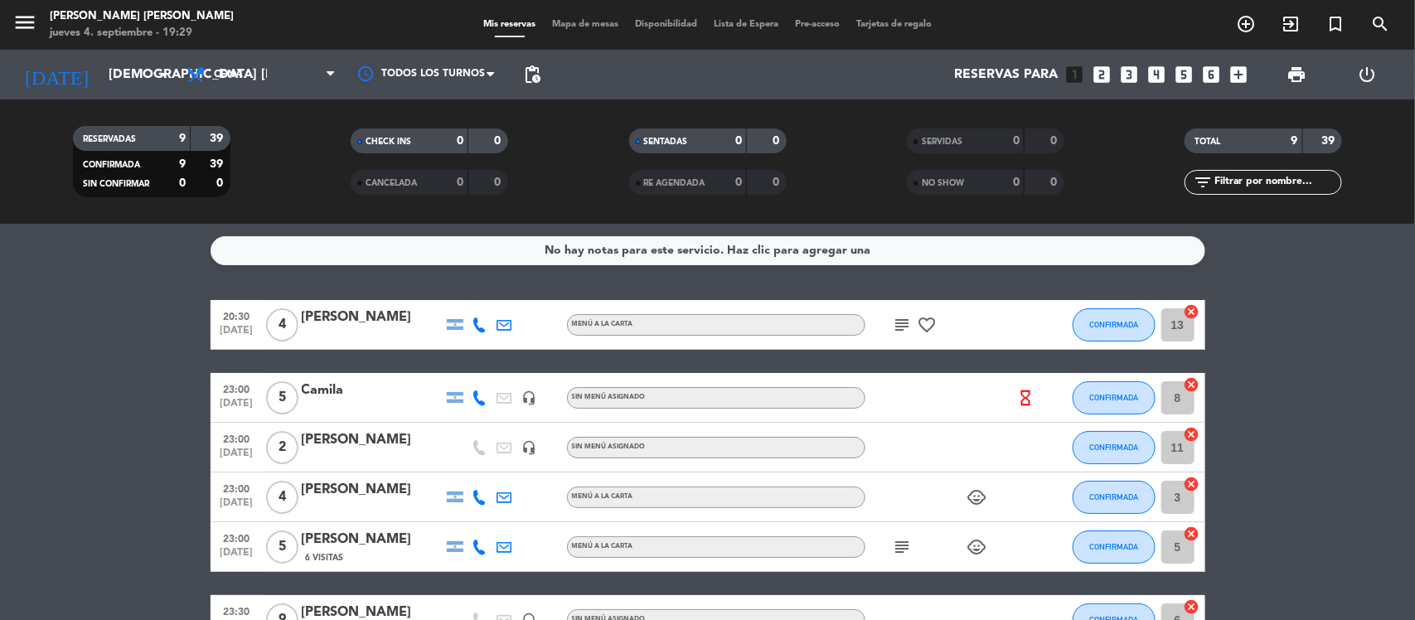
click at [1022, 392] on icon "hourglass_empty" at bounding box center [1025, 398] width 18 height 18
click at [743, 23] on span "Lista de Espera" at bounding box center [745, 24] width 81 height 9
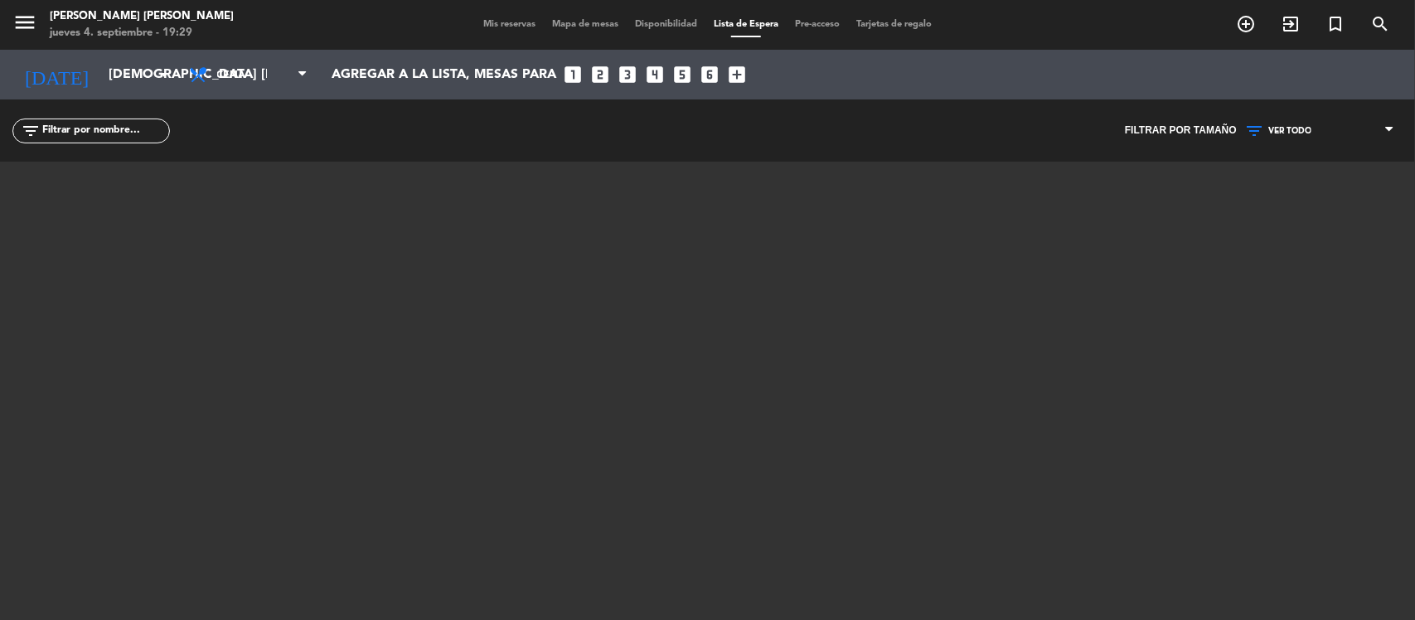
click at [498, 27] on span "Mis reservas" at bounding box center [509, 24] width 69 height 9
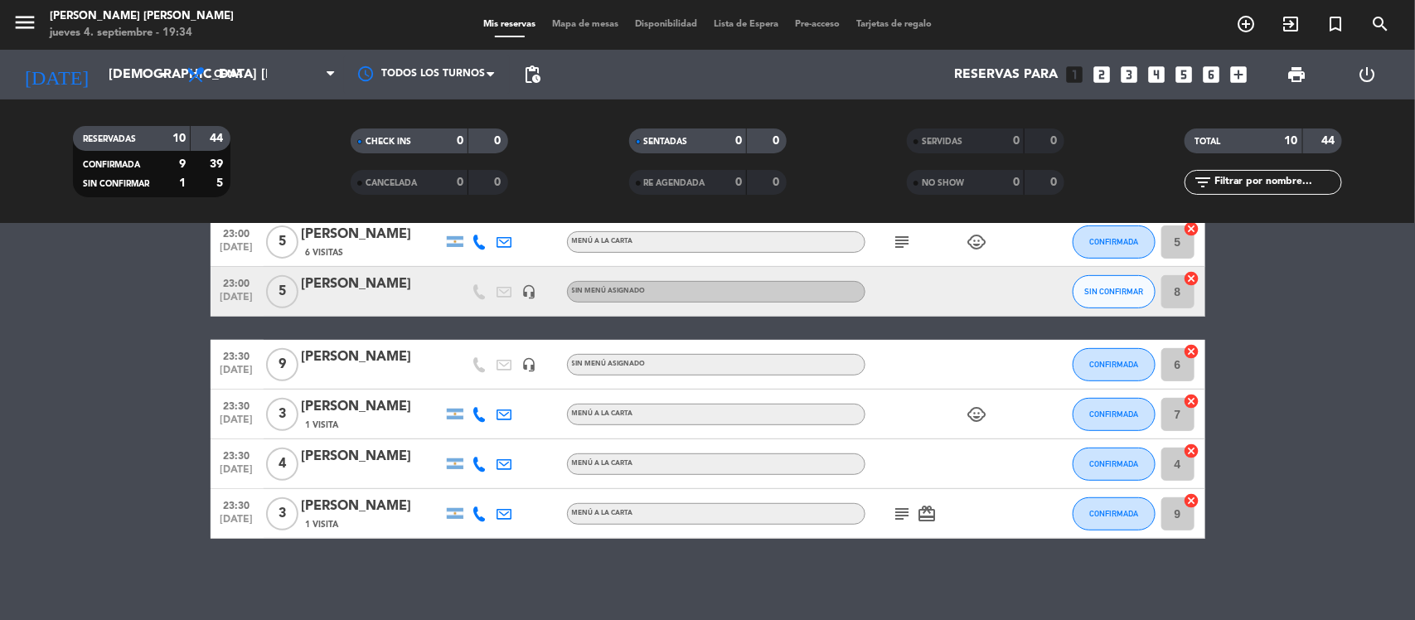
scroll to position [98, 0]
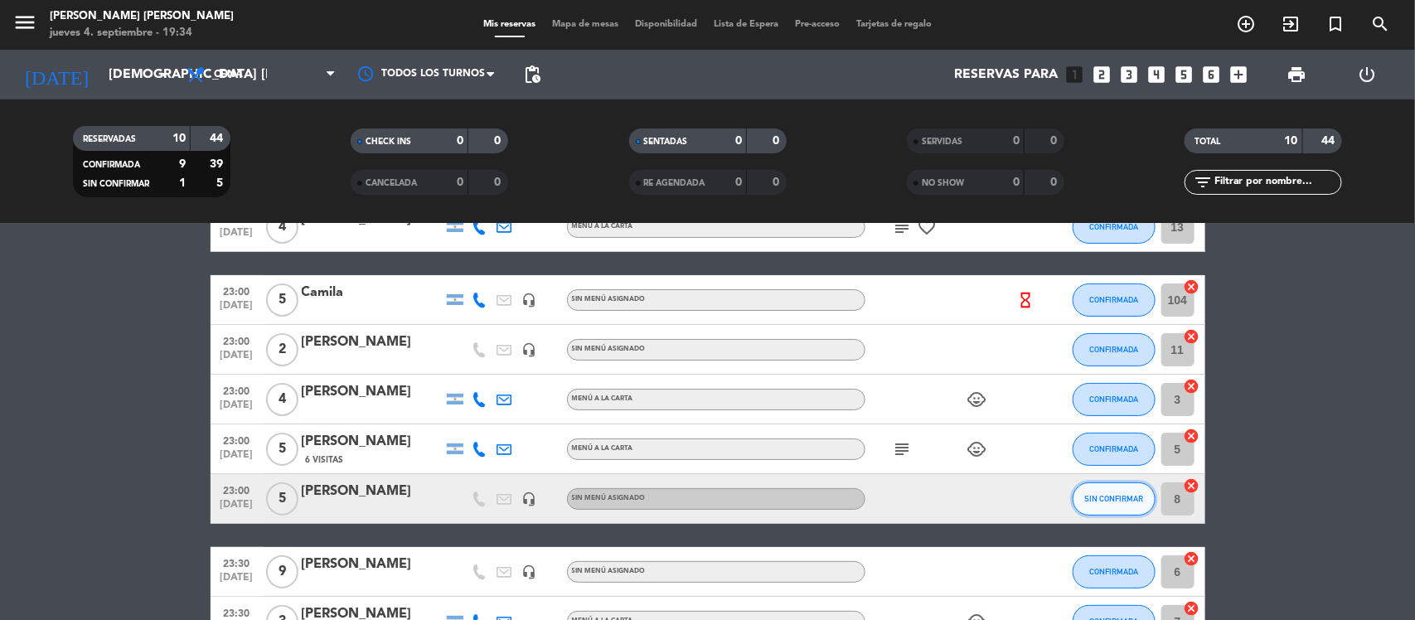
click at [1100, 494] on span "SIN CONFIRMAR" at bounding box center [1113, 498] width 59 height 9
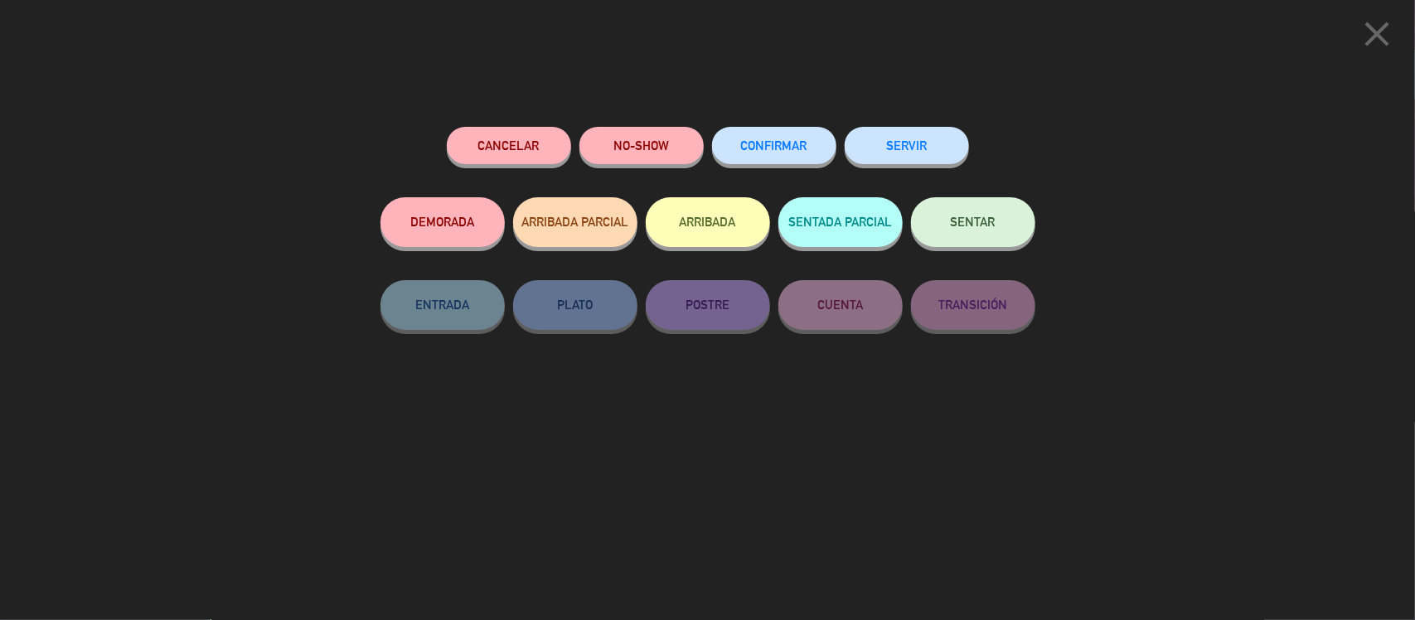
click at [772, 156] on button "CONFIRMAR" at bounding box center [774, 145] width 124 height 37
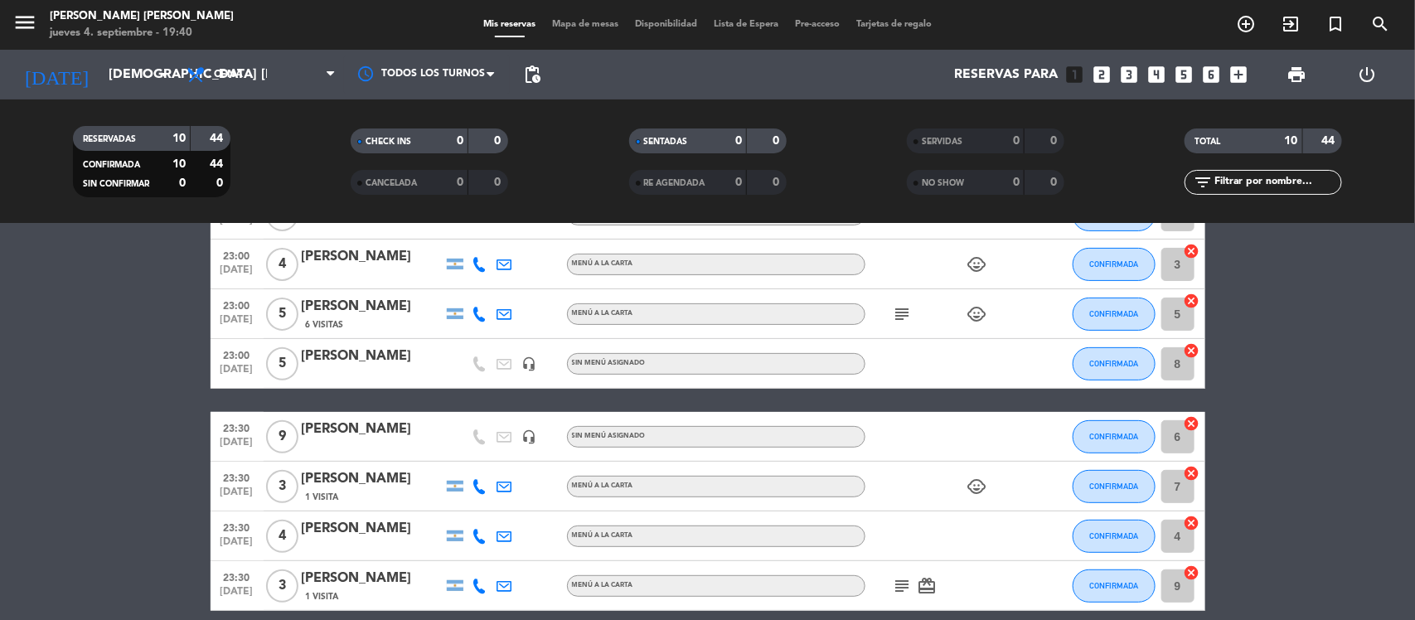
scroll to position [201, 0]
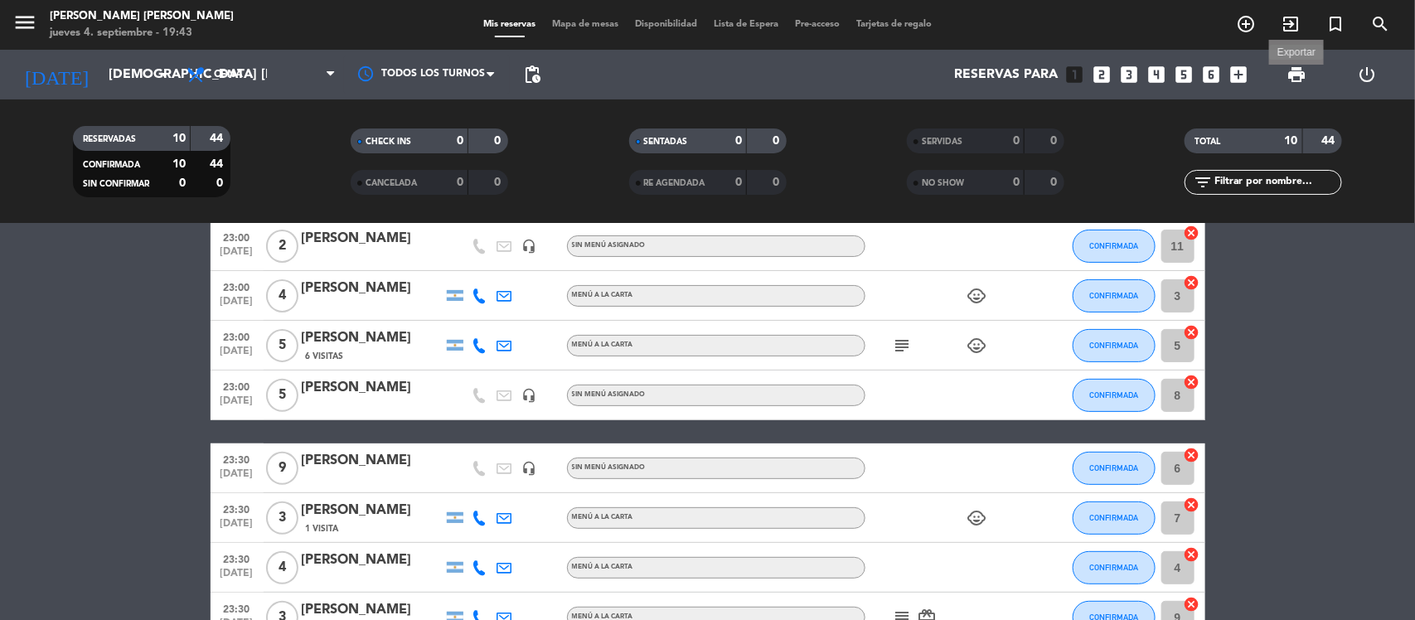
click at [1294, 75] on span "print" at bounding box center [1296, 75] width 20 height 20
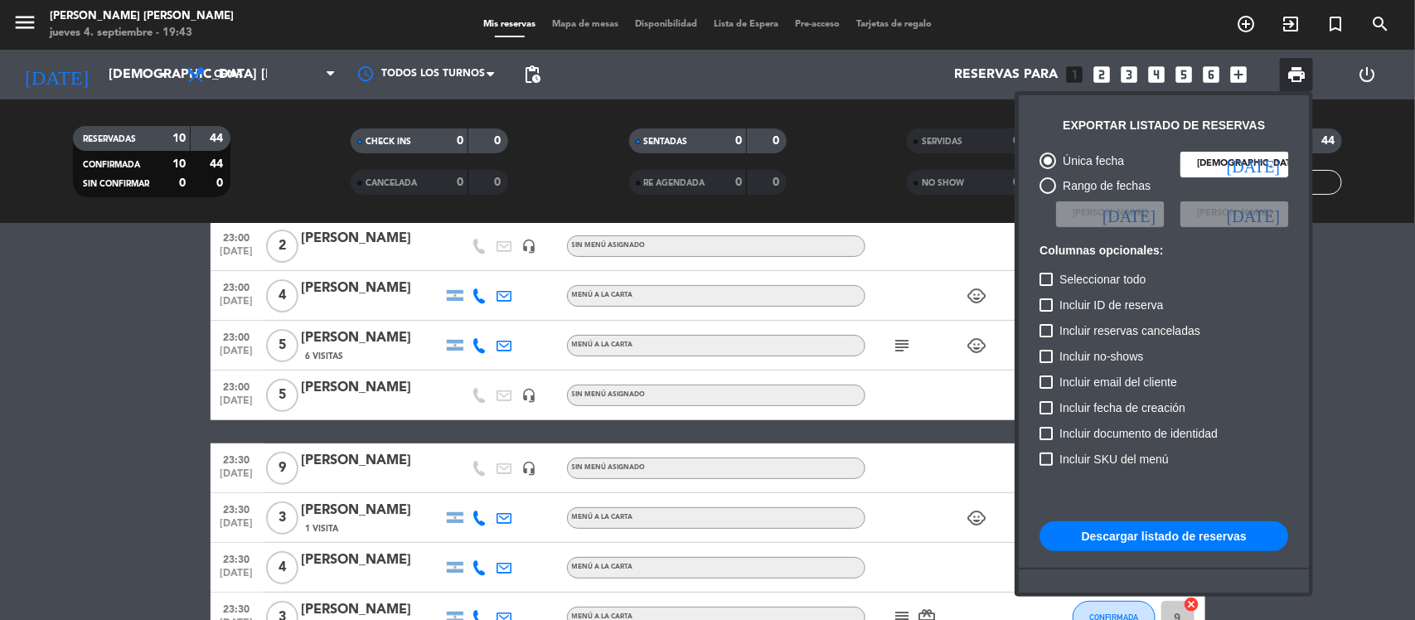
click at [1166, 532] on button "Descargar listado de reservas" at bounding box center [1163, 536] width 249 height 30
click at [1369, 441] on div at bounding box center [707, 310] width 1415 height 620
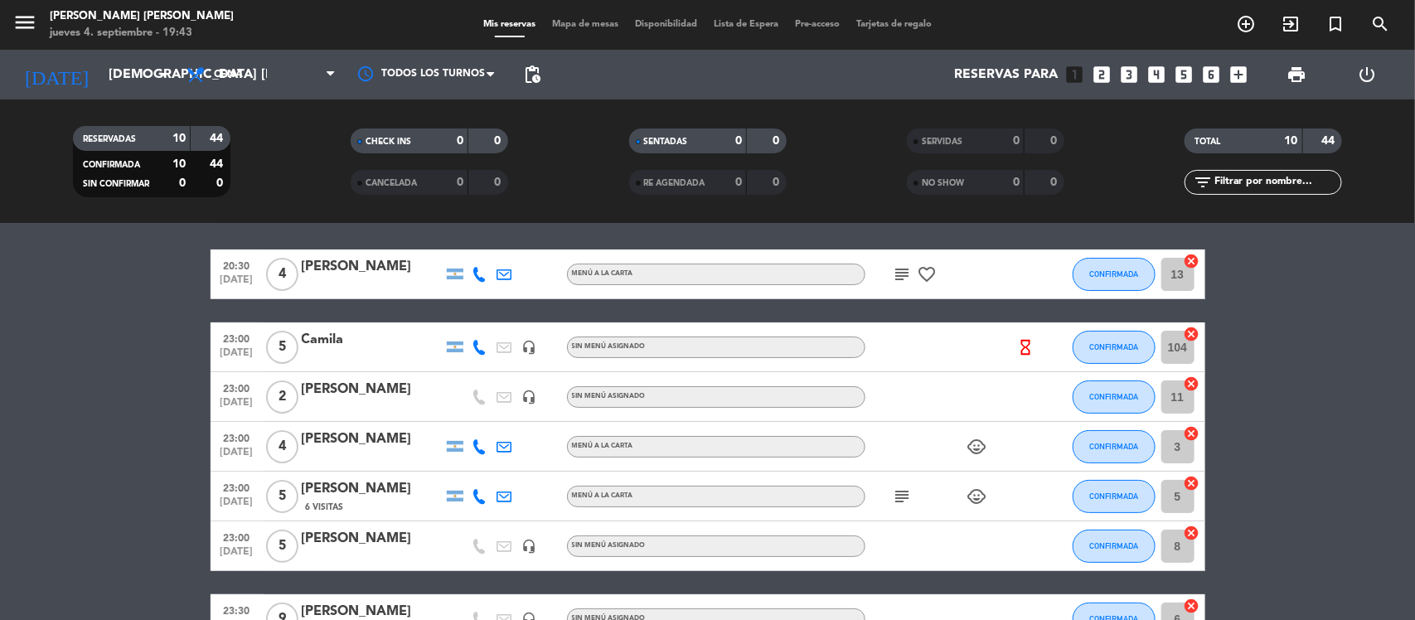
scroll to position [0, 0]
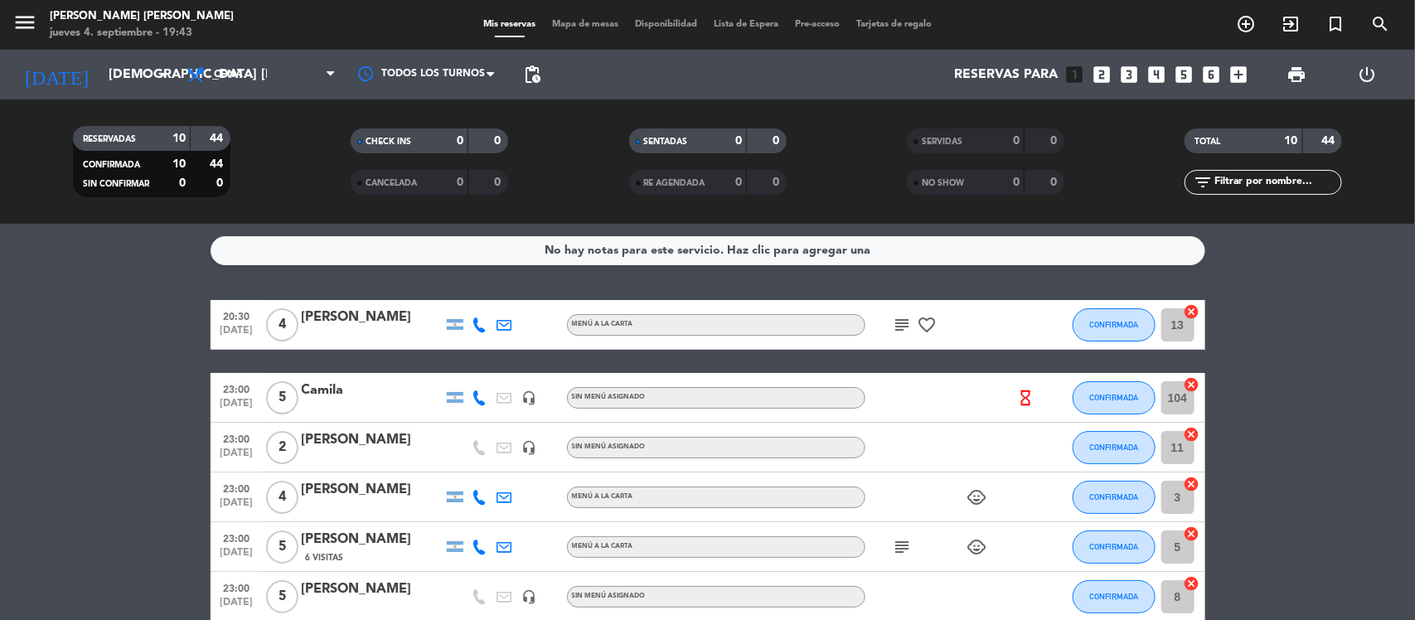
click at [901, 321] on icon "subject" at bounding box center [903, 325] width 20 height 20
click at [330, 312] on div "[PERSON_NAME]" at bounding box center [372, 318] width 141 height 22
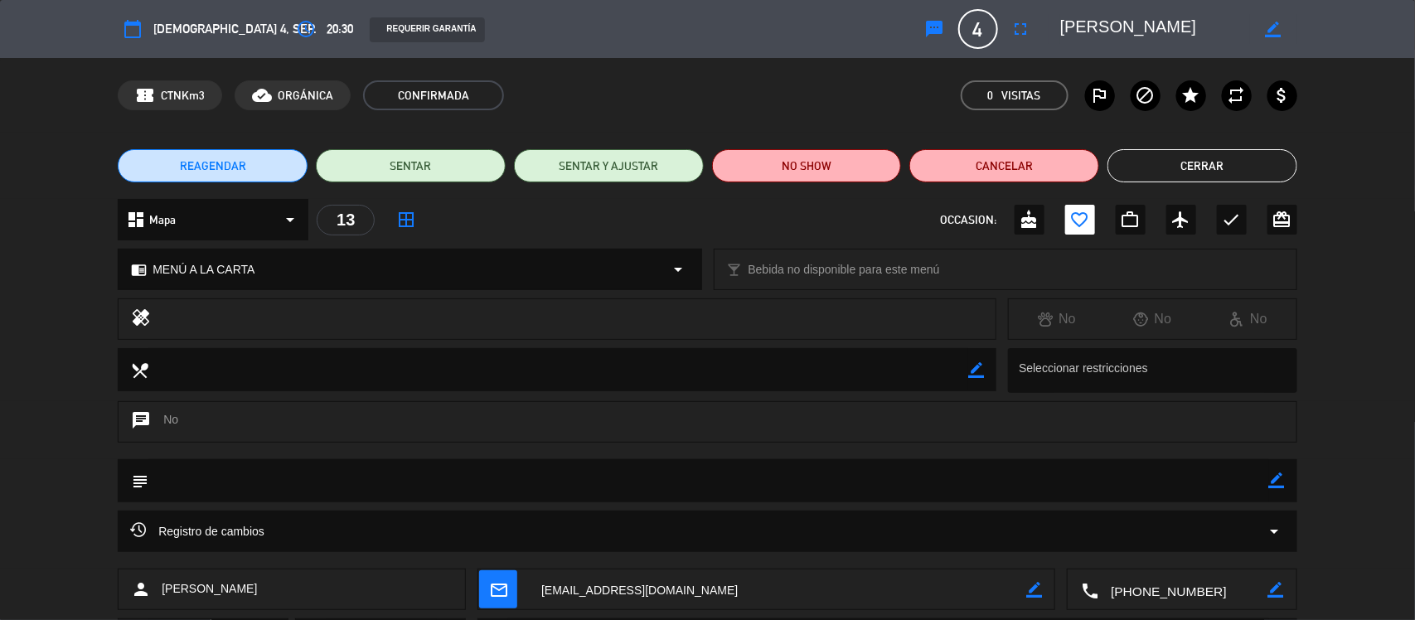
click at [1240, 177] on button "Cerrar" at bounding box center [1202, 165] width 190 height 33
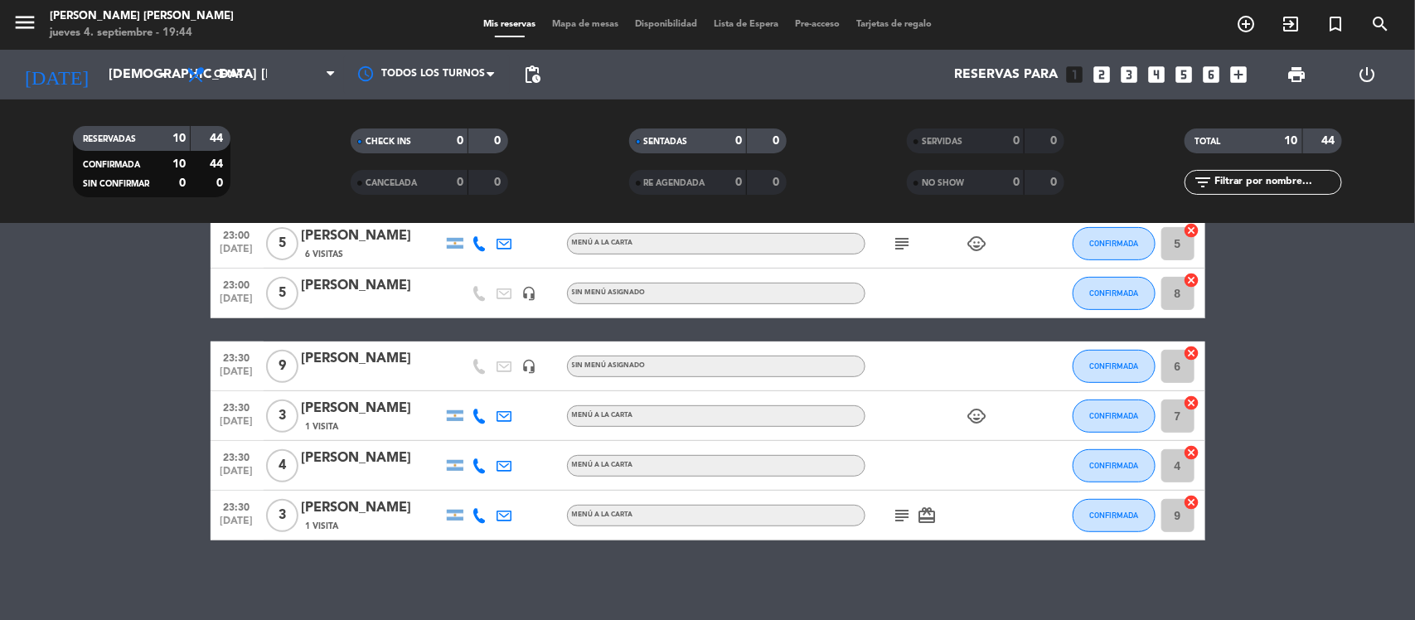
scroll to position [305, 0]
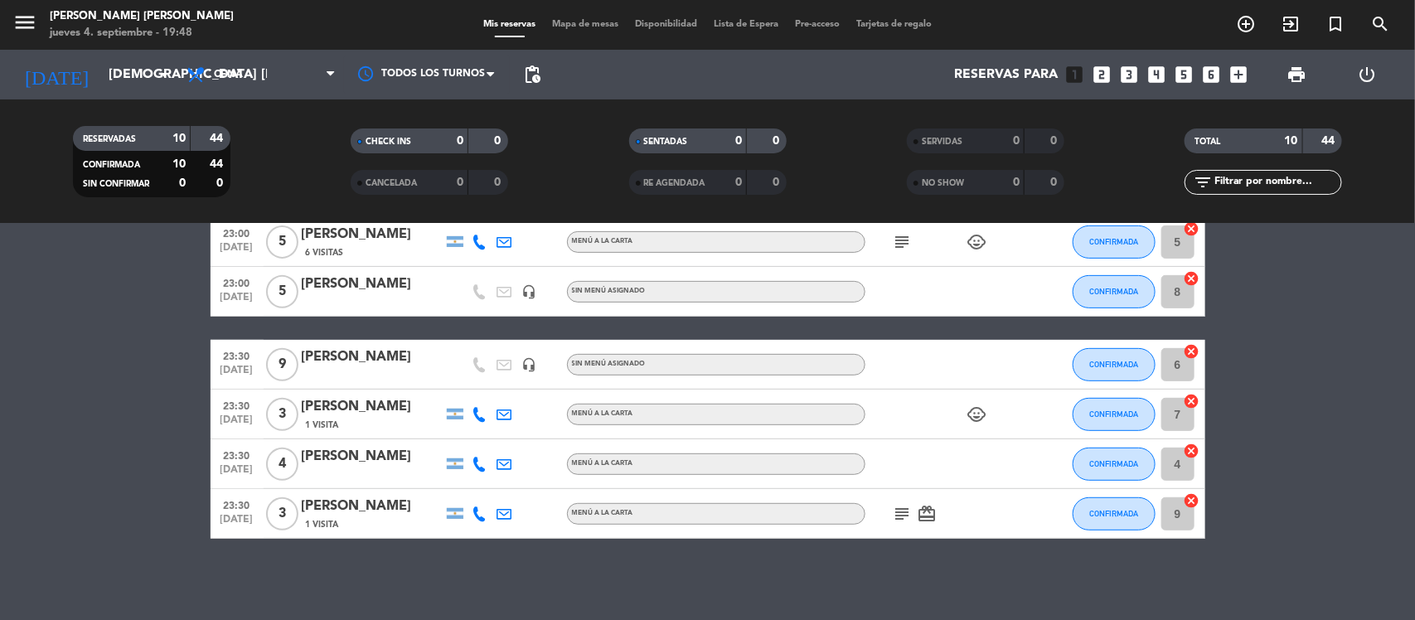
click at [138, 388] on bookings-row "20:30 [DATE] 4 [PERSON_NAME] MENÚ A LA CARTA subject favorite_border CONFIRMADA…" at bounding box center [707, 267] width 1415 height 544
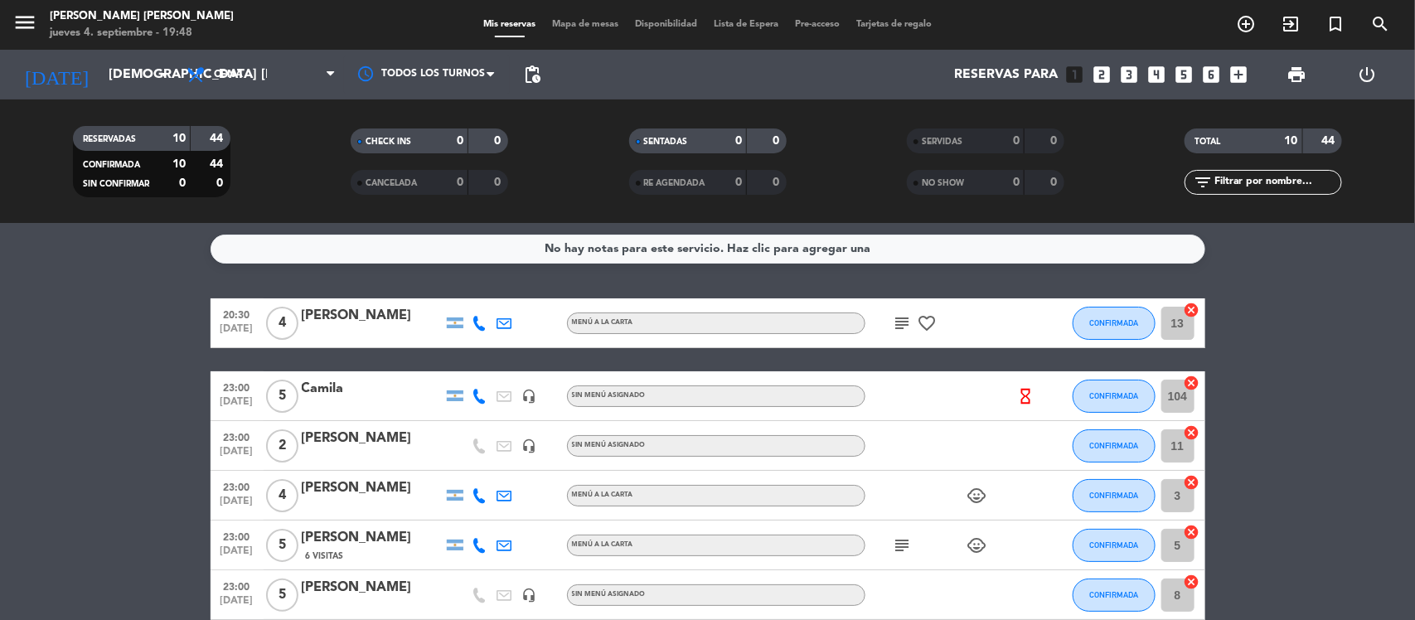
scroll to position [0, 0]
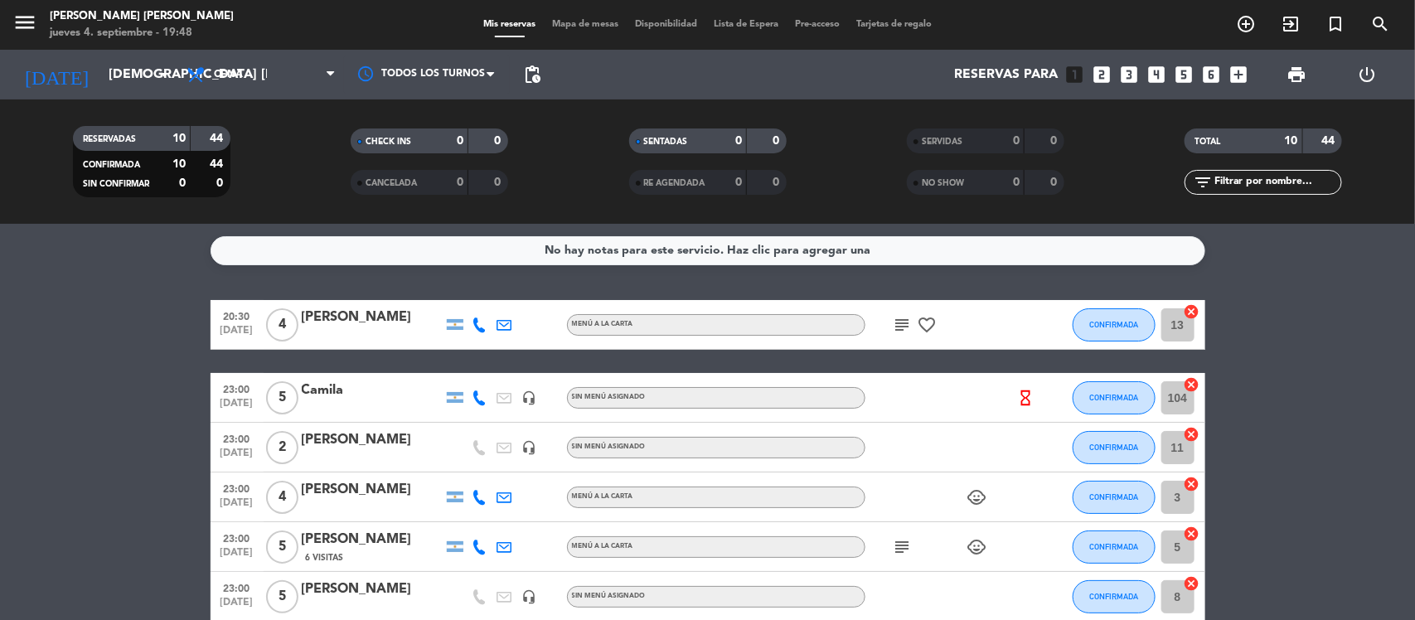
click at [1024, 404] on icon "hourglass_empty" at bounding box center [1025, 398] width 18 height 18
click at [1264, 394] on bookings-row "20:30 [DATE] 4 [PERSON_NAME] MENÚ A LA CARTA subject favorite_border CONFIRMADA…" at bounding box center [707, 572] width 1415 height 544
click at [898, 541] on icon "subject" at bounding box center [903, 547] width 20 height 20
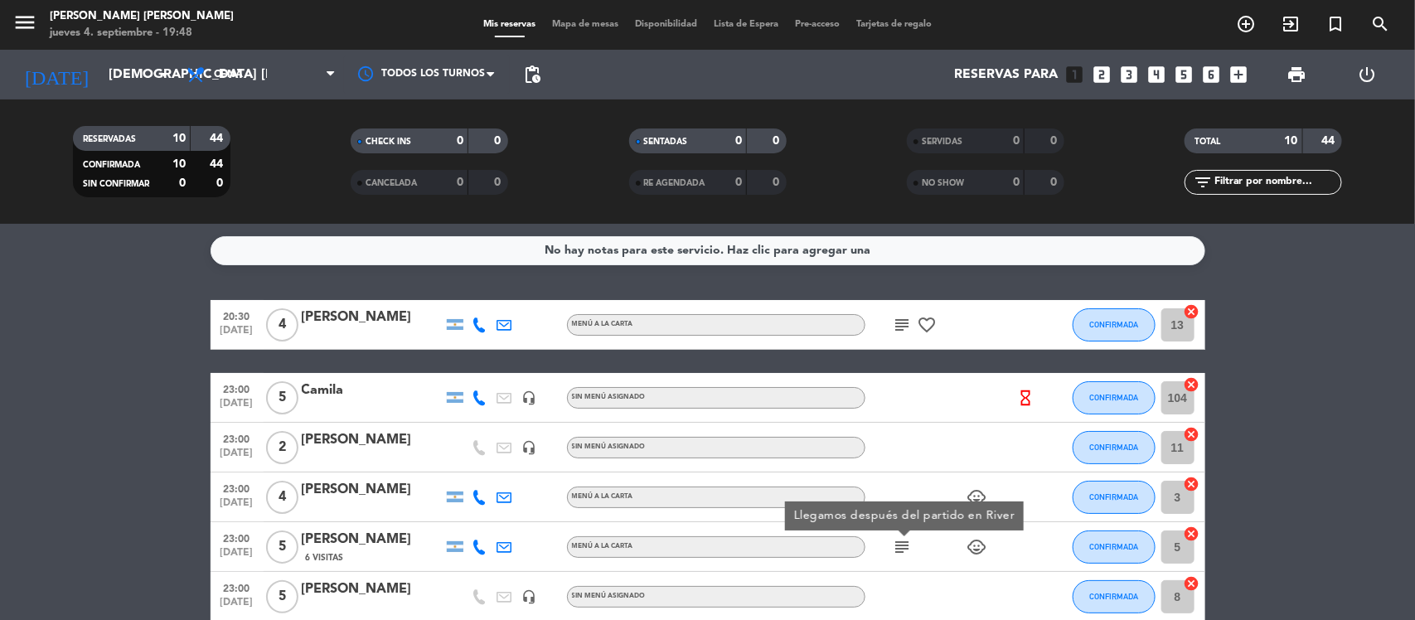
click at [1295, 391] on bookings-row "20:30 [DATE] 4 [PERSON_NAME] MENÚ A LA CARTA subject favorite_border CONFIRMADA…" at bounding box center [707, 572] width 1415 height 544
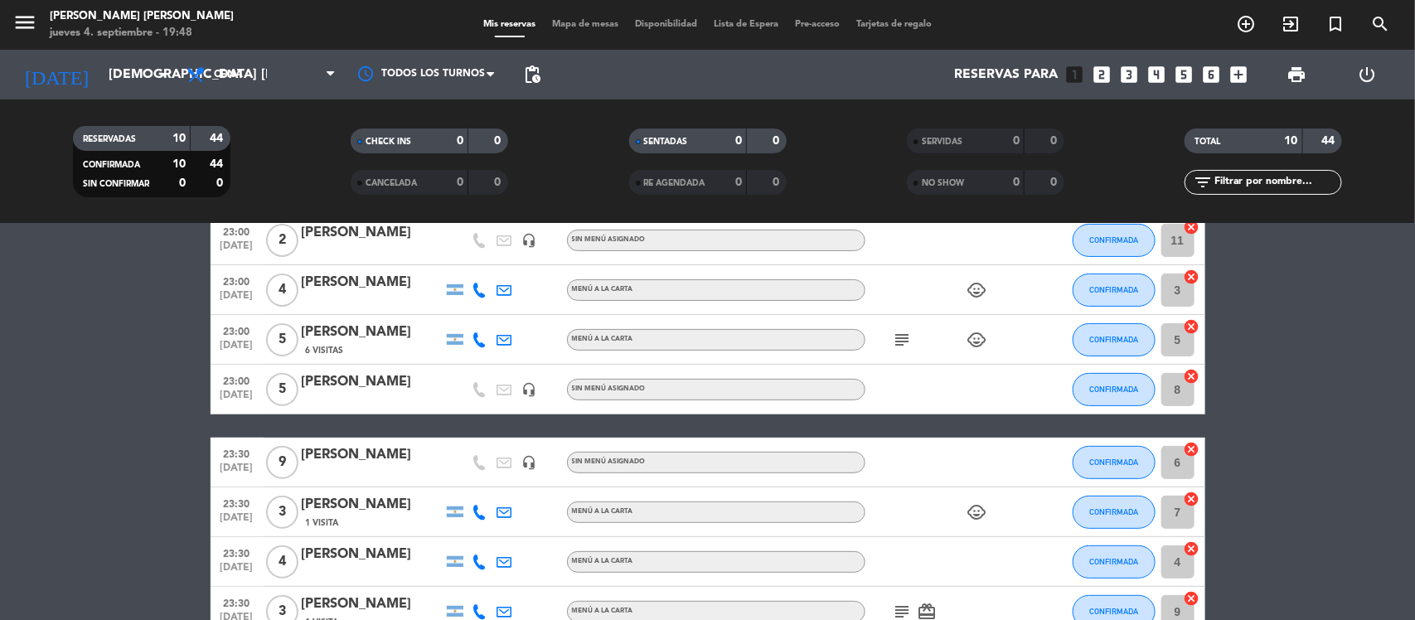
scroll to position [305, 0]
